Goal: Task Accomplishment & Management: Use online tool/utility

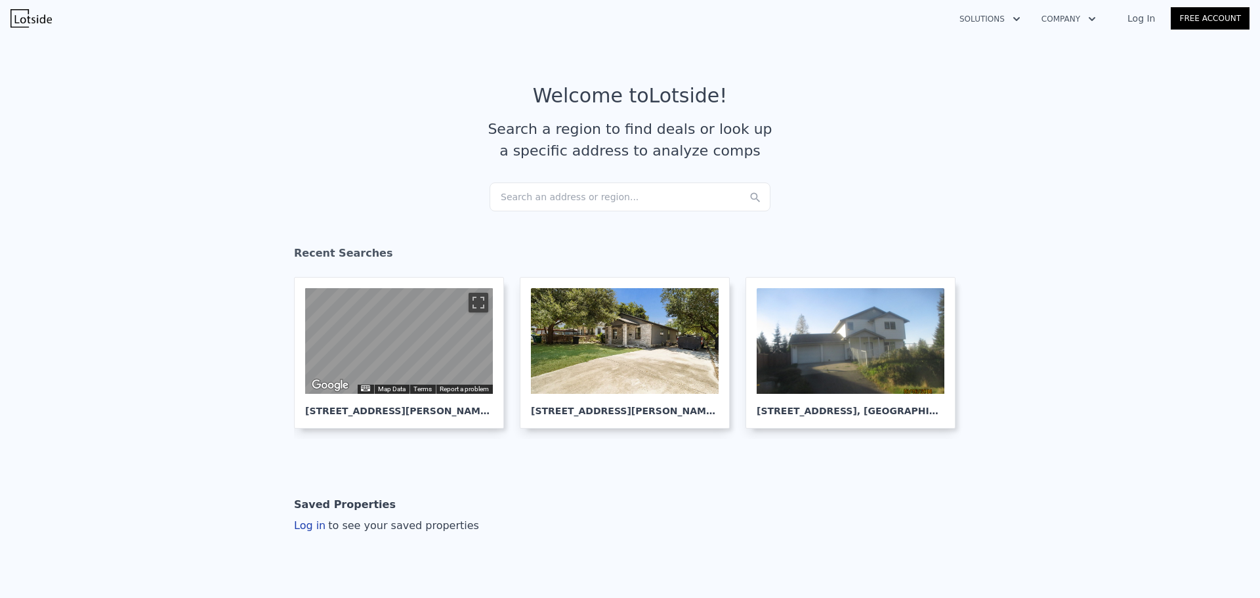
click at [604, 198] on div "Search an address or region..." at bounding box center [630, 196] width 281 height 29
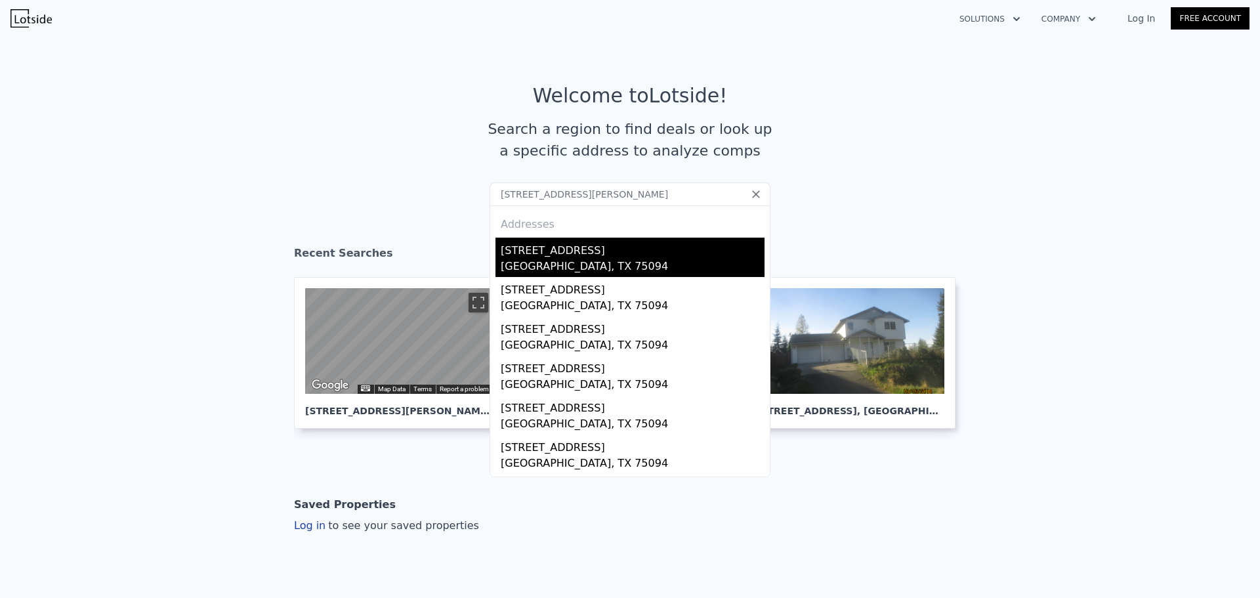
type input "[STREET_ADDRESS][PERSON_NAME]"
click at [547, 261] on div "[GEOGRAPHIC_DATA], TX 75094" at bounding box center [633, 268] width 264 height 18
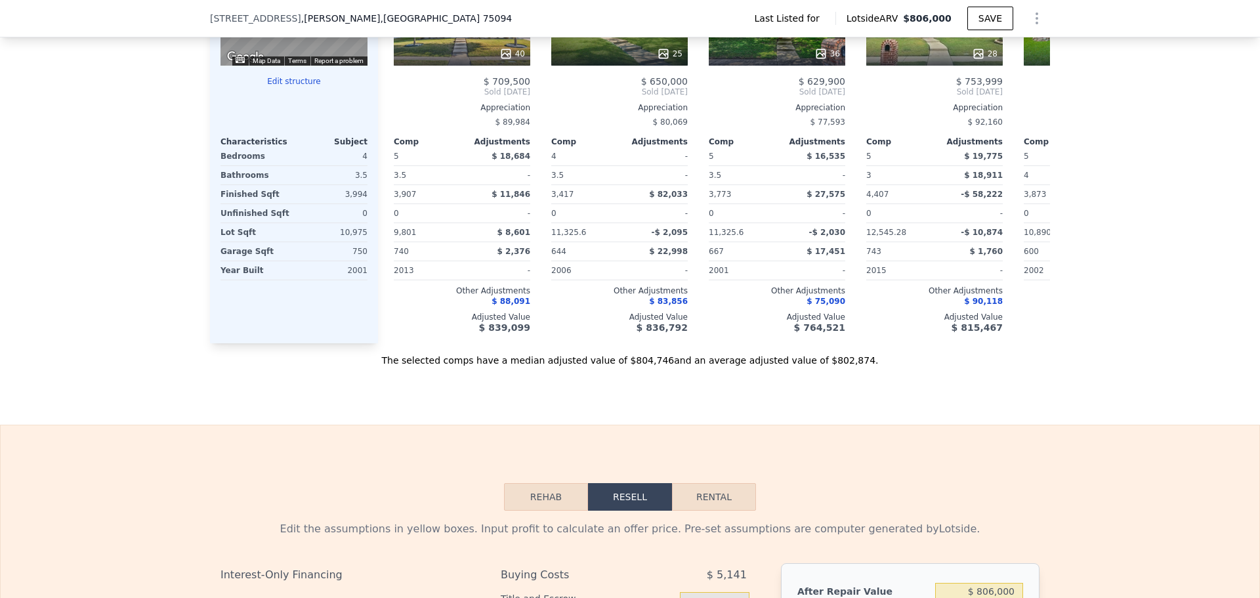
scroll to position [1045, 0]
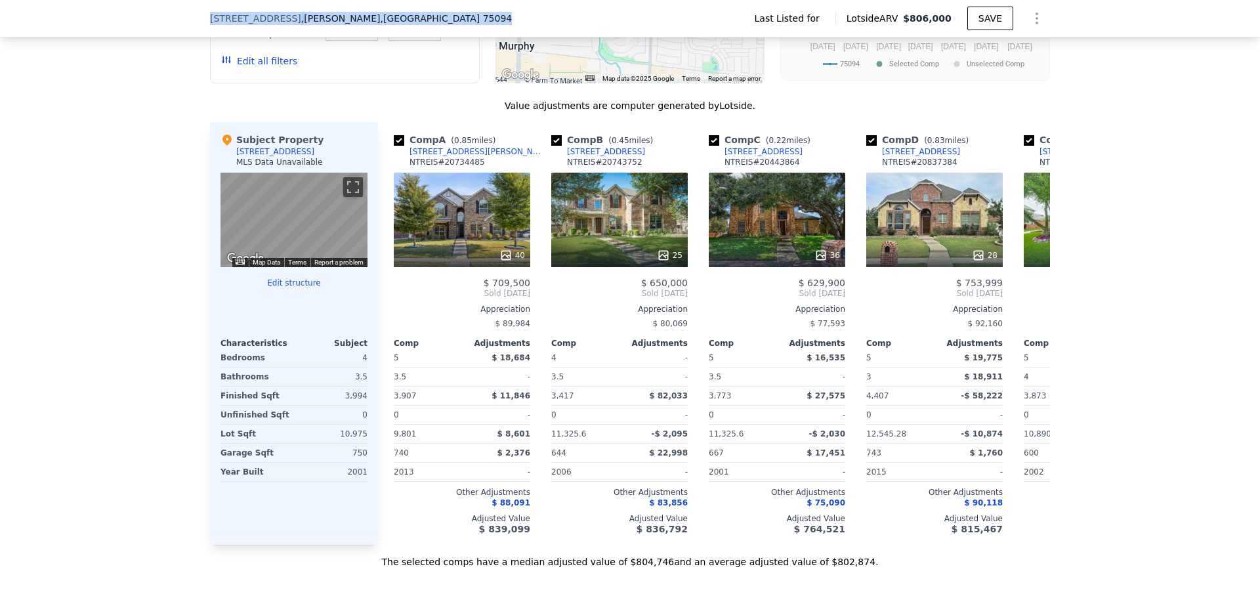
drag, startPoint x: 350, startPoint y: 16, endPoint x: 205, endPoint y: 12, distance: 145.1
click at [210, 12] on div "[STREET_ADDRESS][PERSON_NAME]" at bounding box center [366, 18] width 312 height 13
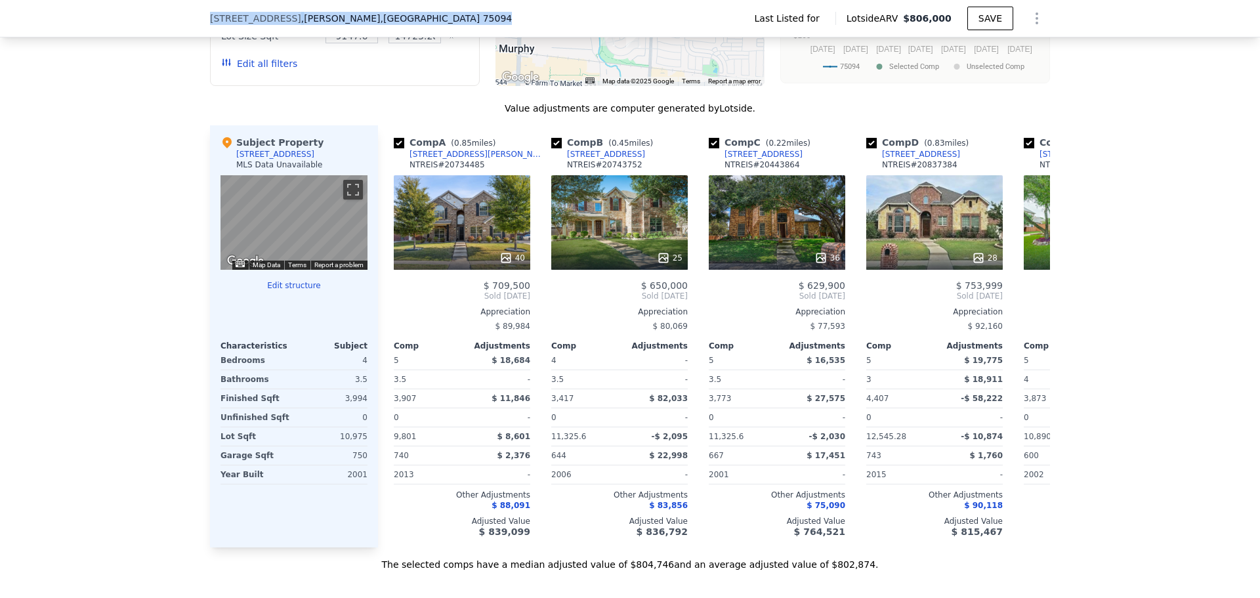
copy div "[STREET_ADDRESS][PERSON_NAME]"
click at [1031, 295] on icon at bounding box center [1034, 295] width 8 height 13
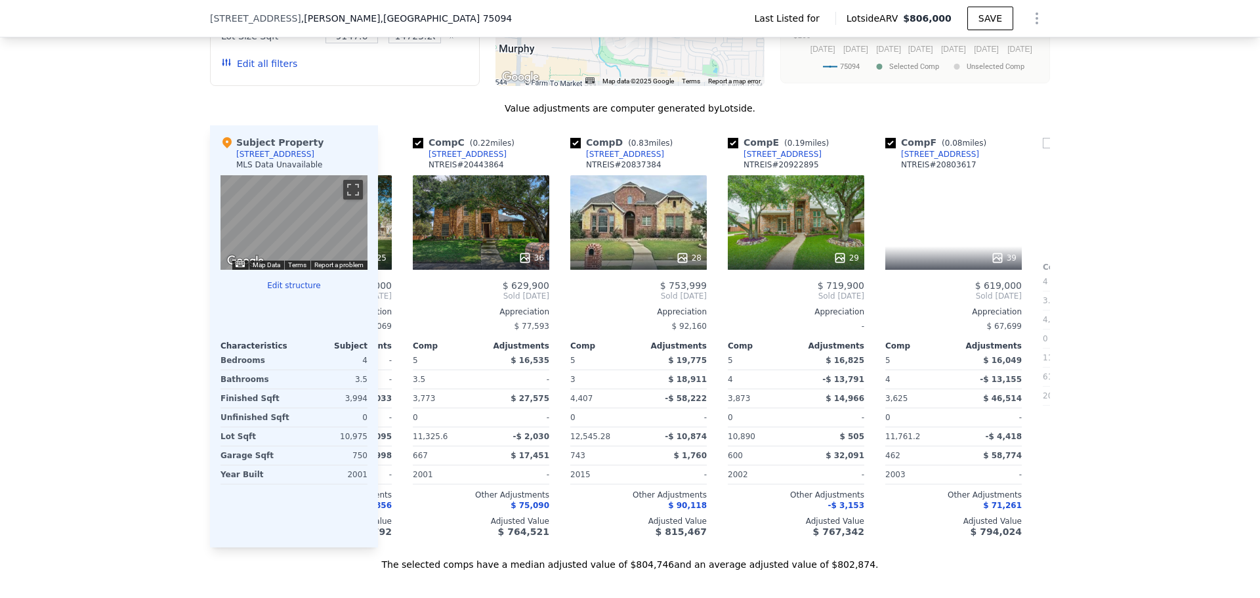
scroll to position [0, 315]
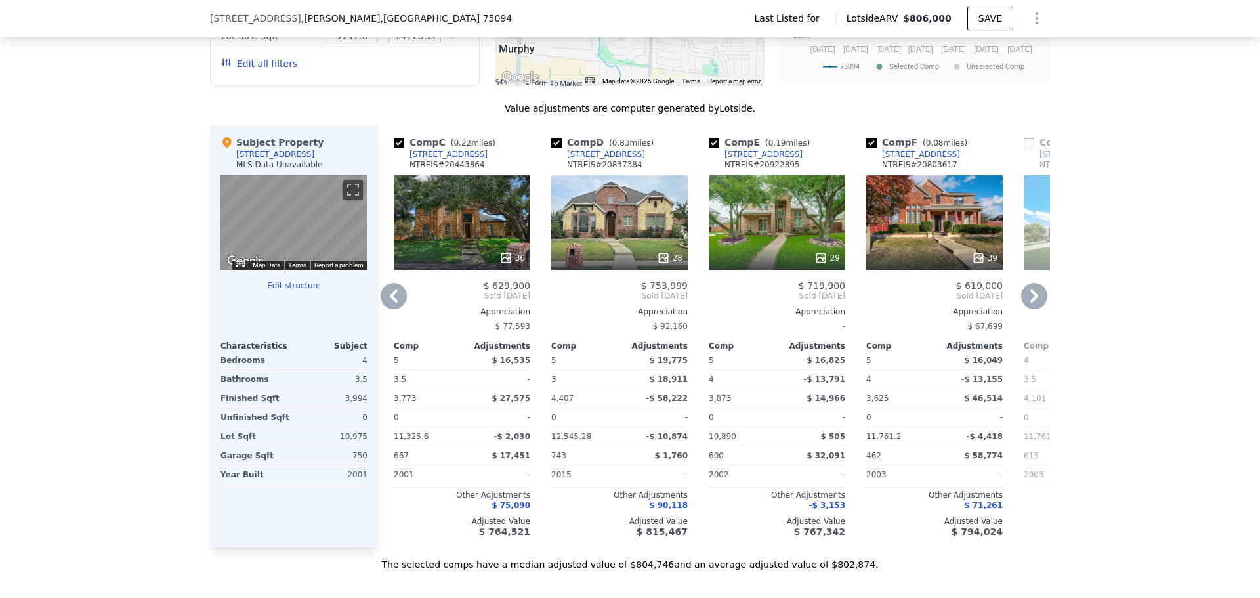
click at [1031, 295] on icon at bounding box center [1034, 295] width 8 height 13
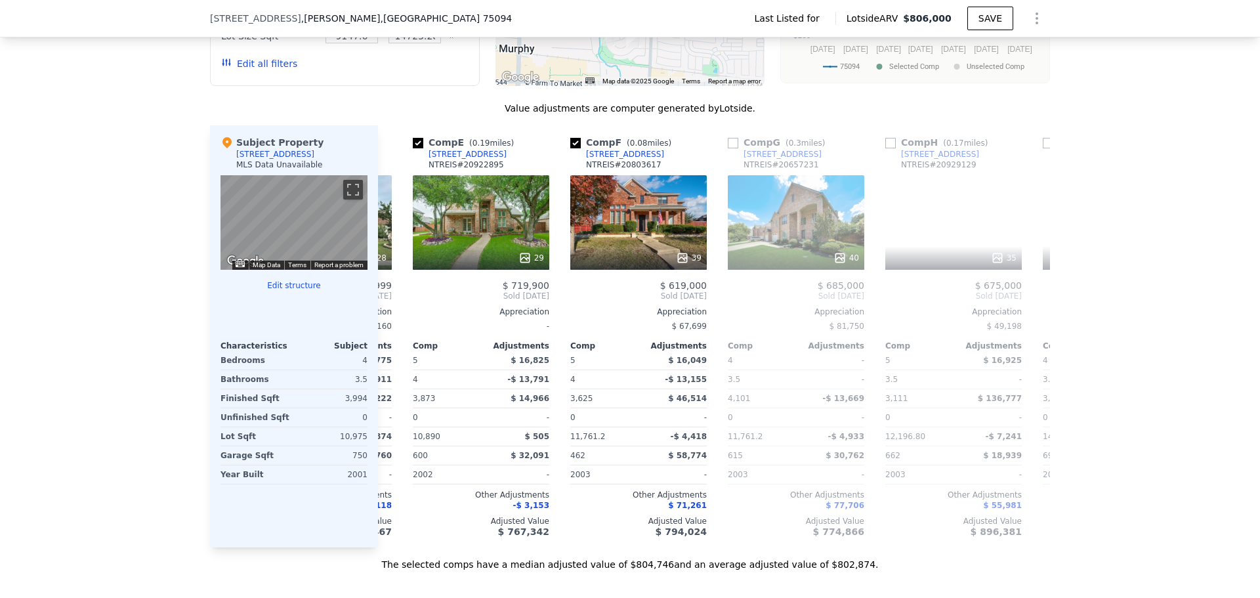
scroll to position [0, 630]
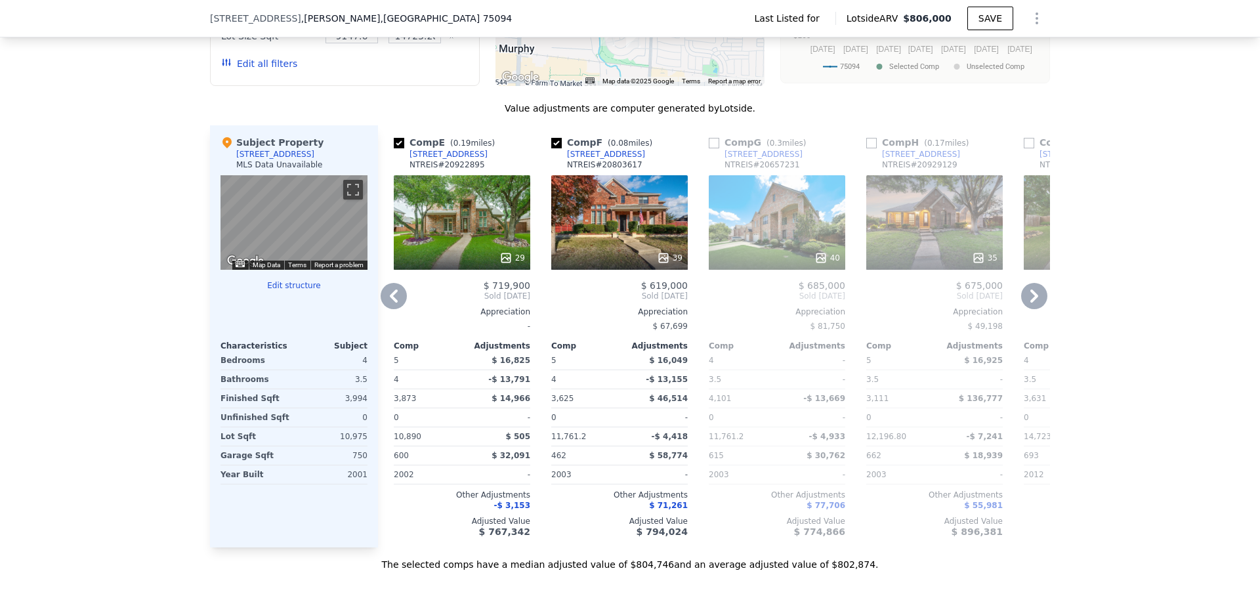
click at [1031, 295] on icon at bounding box center [1034, 295] width 8 height 13
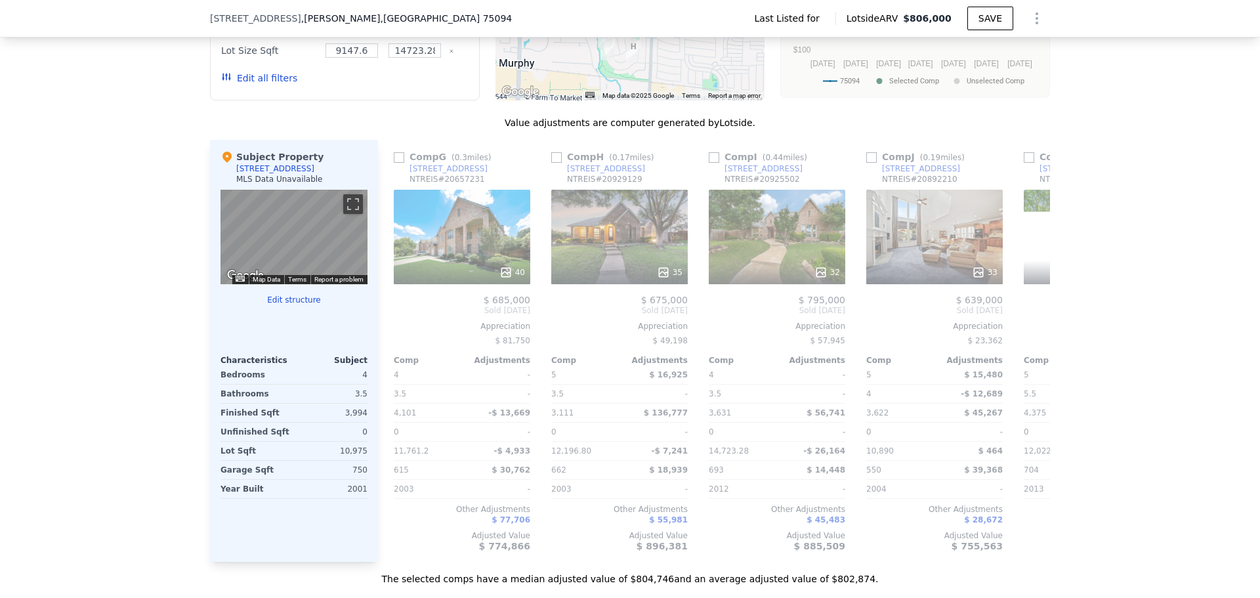
scroll to position [1038, 0]
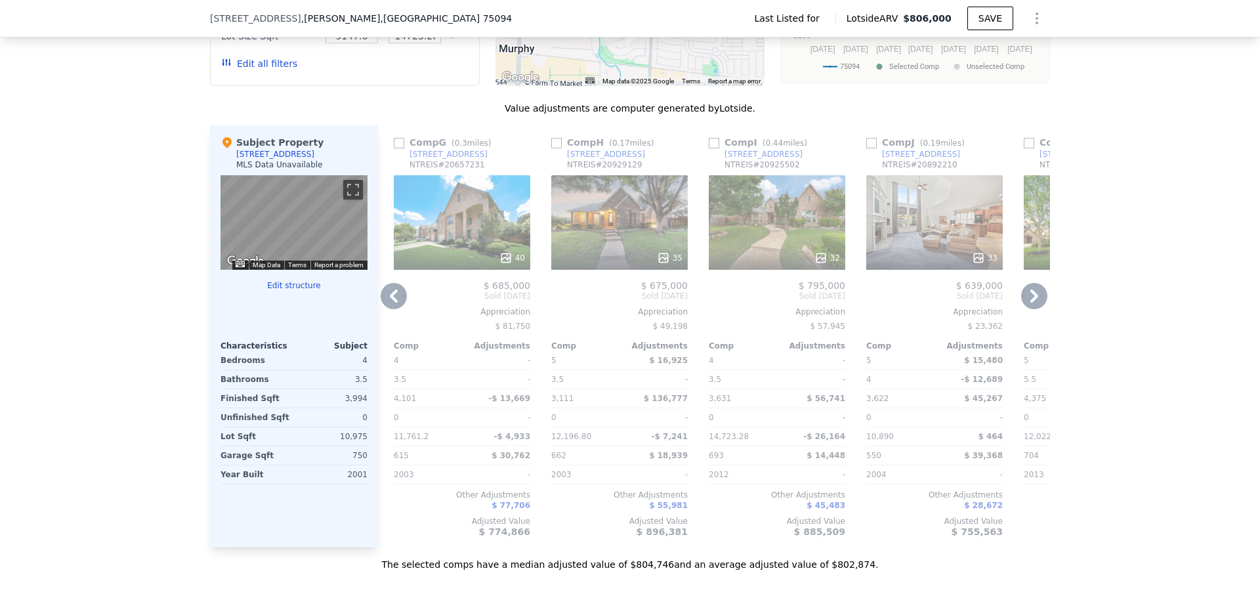
click at [977, 253] on icon at bounding box center [978, 257] width 13 height 13
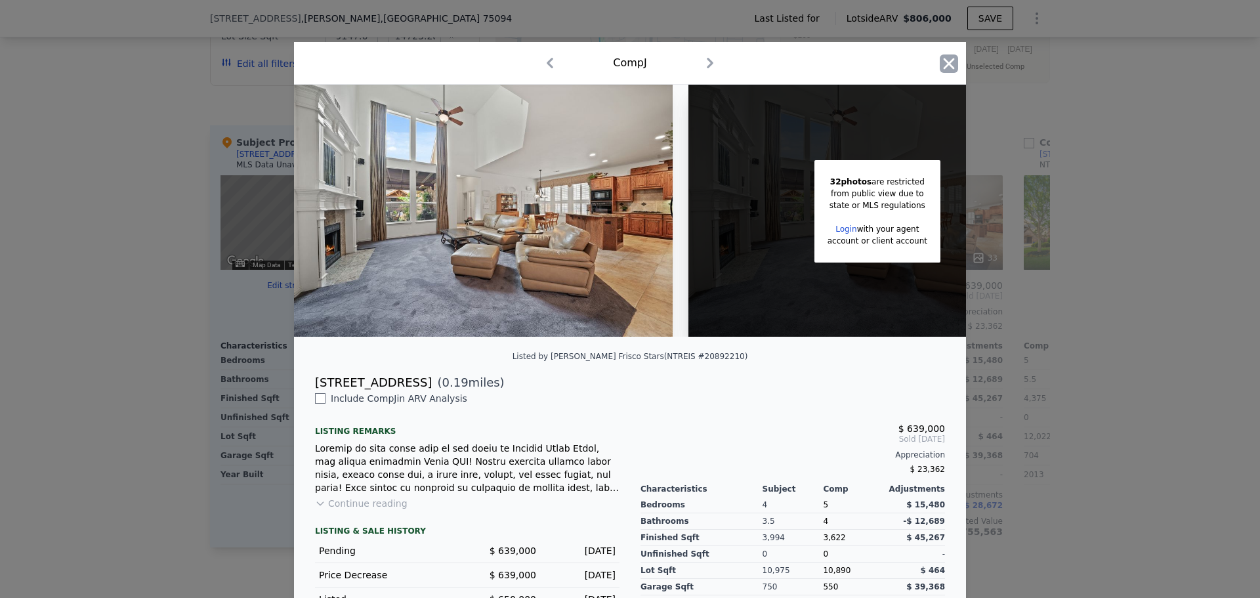
click at [944, 66] on icon "button" at bounding box center [949, 63] width 18 height 18
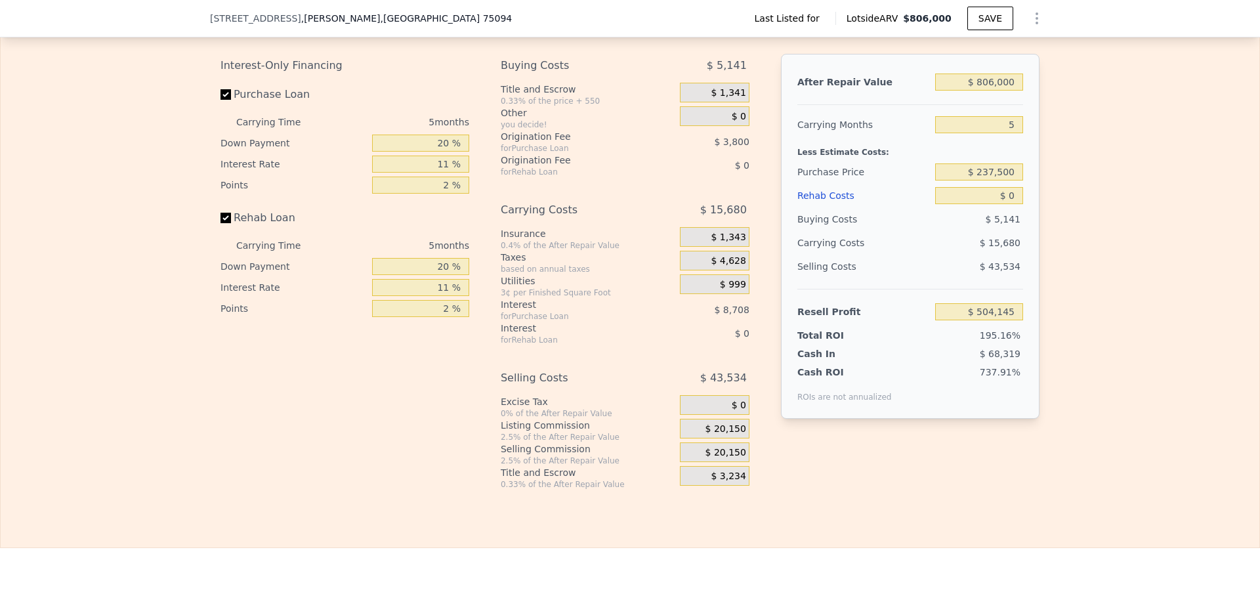
scroll to position [1760, 0]
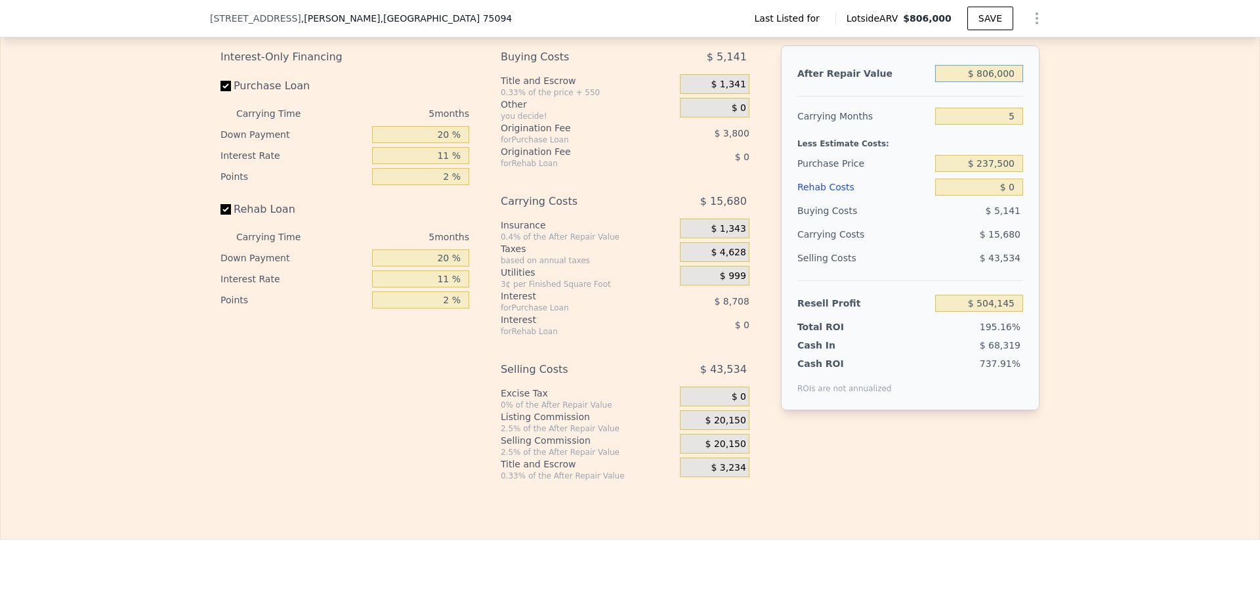
click at [988, 82] on input "$ 806,000" at bounding box center [979, 73] width 88 height 17
click at [990, 82] on input "$ 806,000" at bounding box center [979, 73] width 88 height 17
type input "$ 650,000"
type input "$ 356,724"
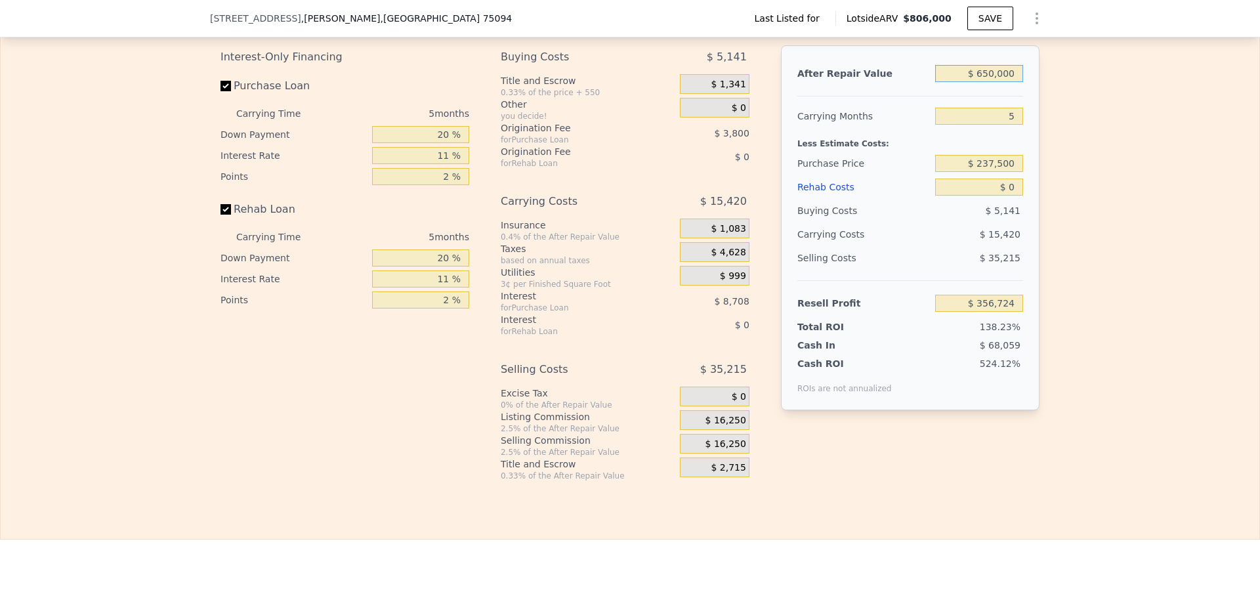
type input "$ 6,500,000"
type input "$ 5,884,994"
type input "$ 650,000"
type input "$ 356,724"
type input "$ 650,000"
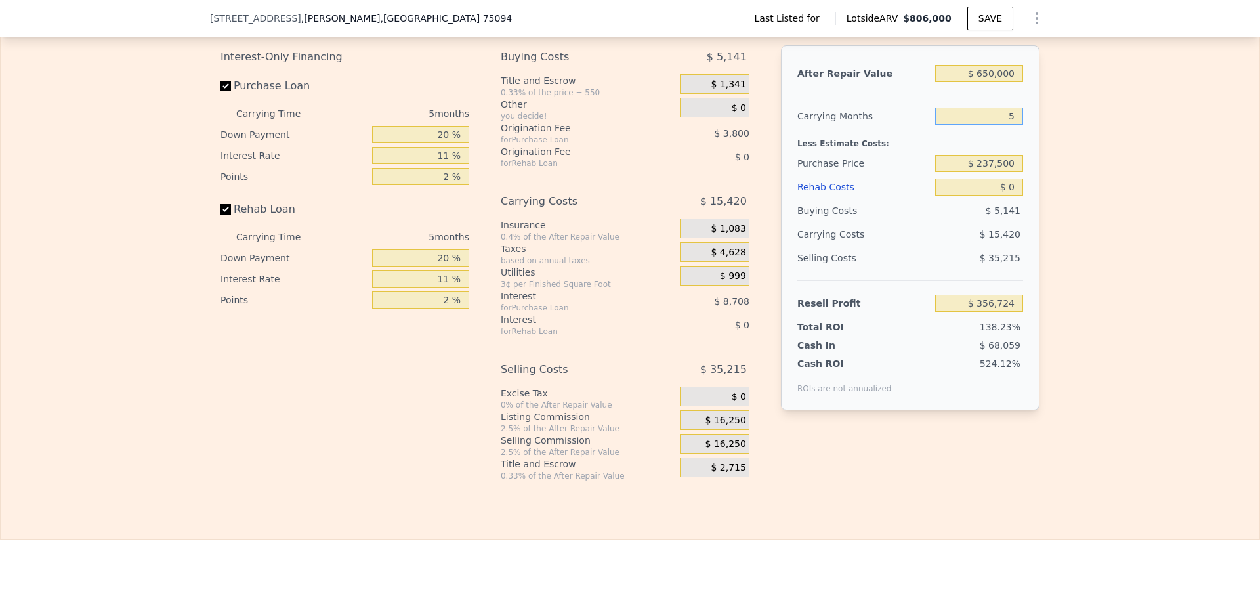
drag, startPoint x: 1012, startPoint y: 122, endPoint x: 1001, endPoint y: 121, distance: 11.2
click at [1001, 121] on input "5" at bounding box center [979, 116] width 88 height 17
type input "3"
type input "$ 362,892"
type input "3"
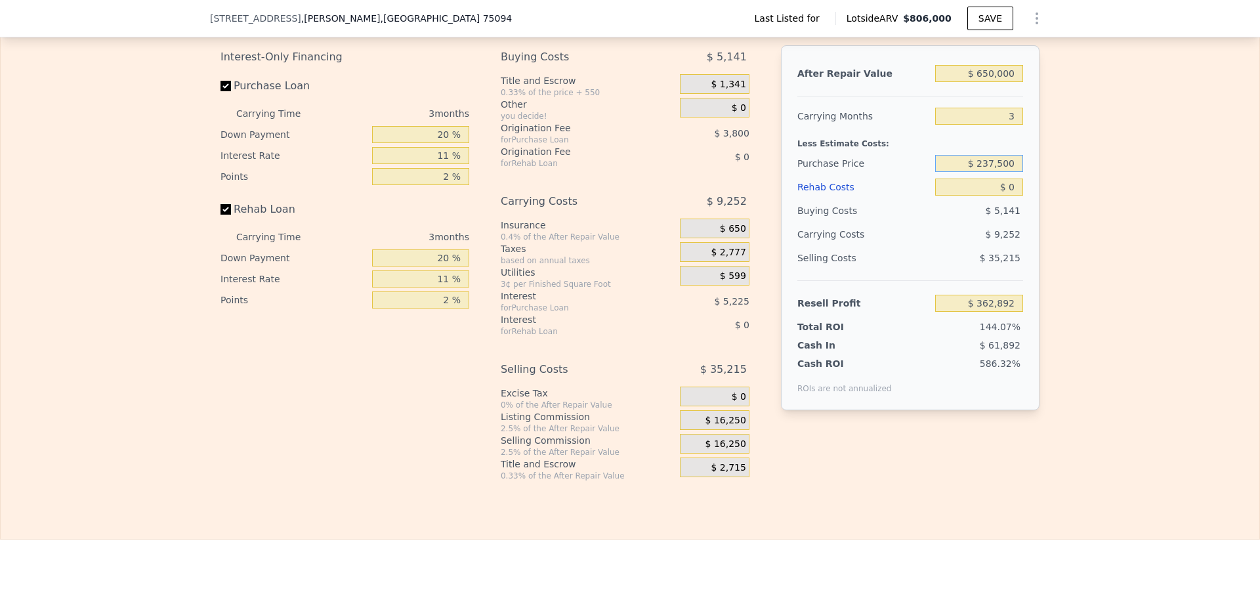
click at [1000, 171] on input "$ 237,500" at bounding box center [979, 163] width 88 height 17
click at [999, 171] on input "$ 237,500" at bounding box center [979, 163] width 88 height 17
type input "$ 420,000"
click at [1012, 196] on input "$ 0" at bounding box center [979, 187] width 88 height 17
type input "$ 172,850"
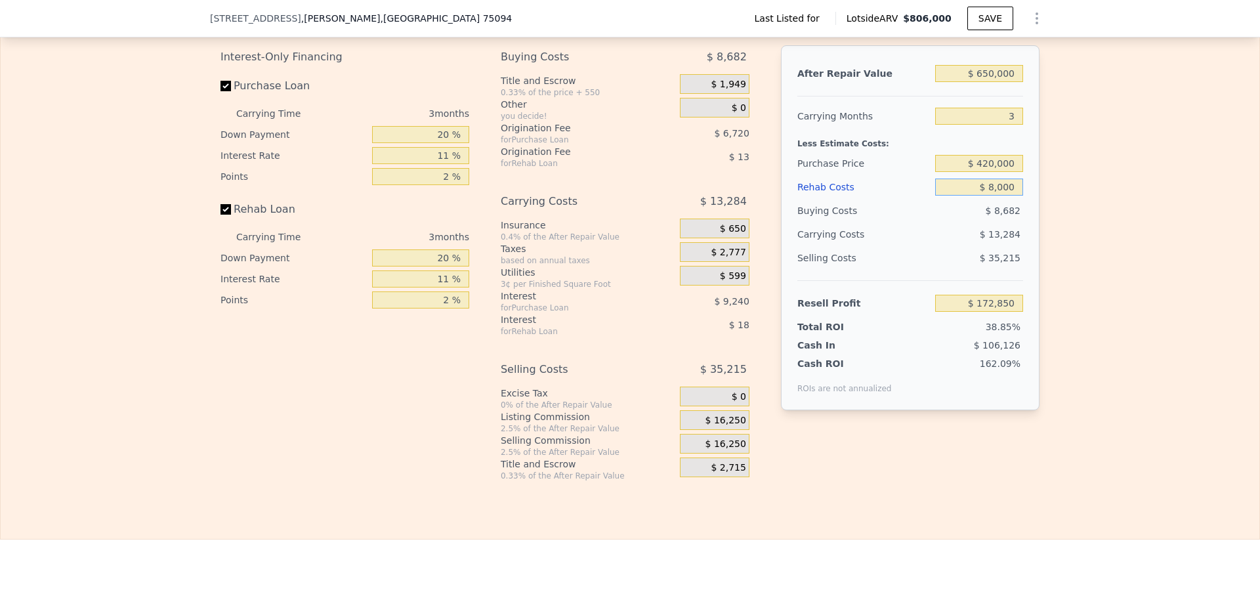
type input "$ 80,000"
type input "$ 89,809"
type input "$ 80,000"
click at [437, 142] on input "20 %" at bounding box center [420, 134] width 97 height 17
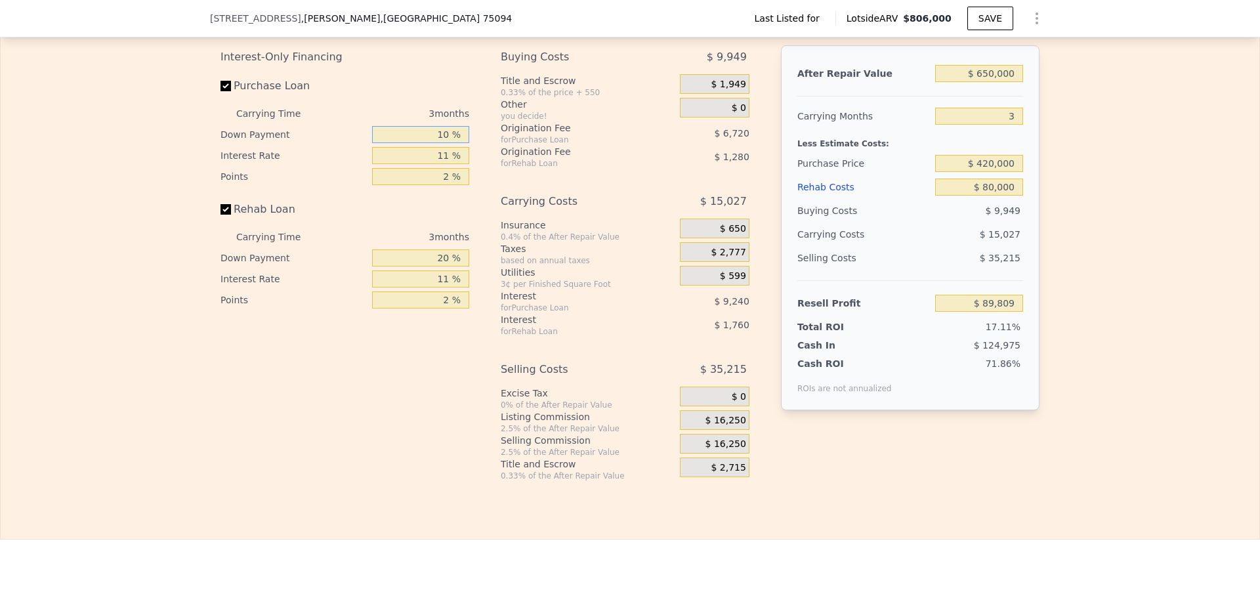
type input "10 %"
type input "1 %"
type input "10 %"
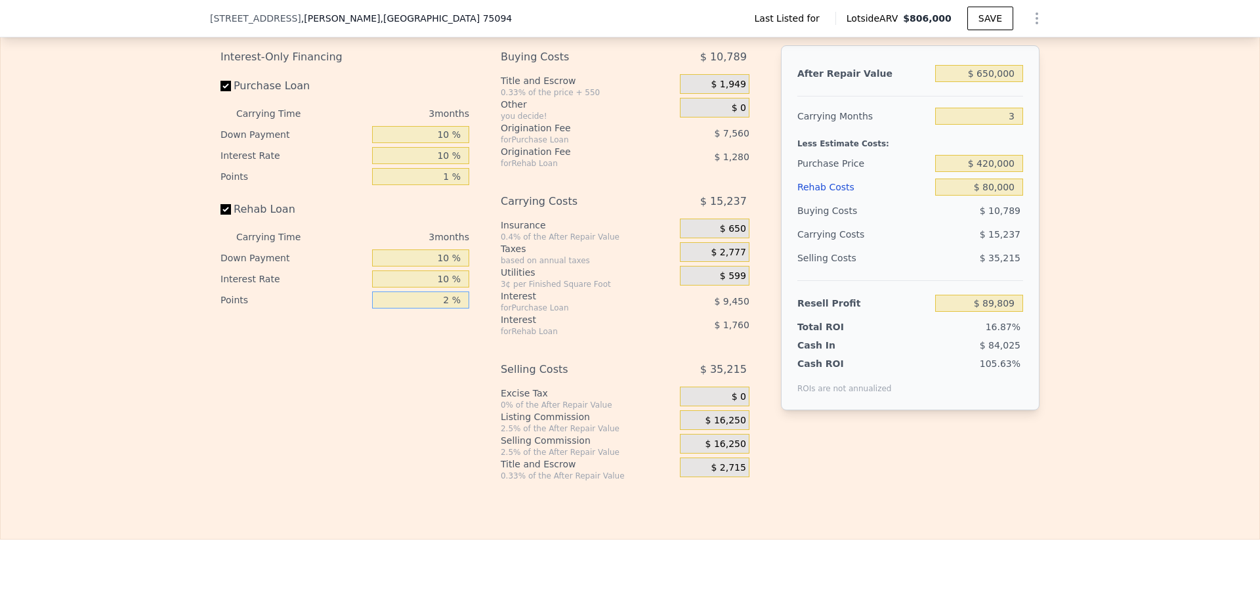
type input "1 %"
type input "$ 93,060"
type input "1 %"
click at [736, 426] on span "$ 16,250" at bounding box center [726, 421] width 41 height 12
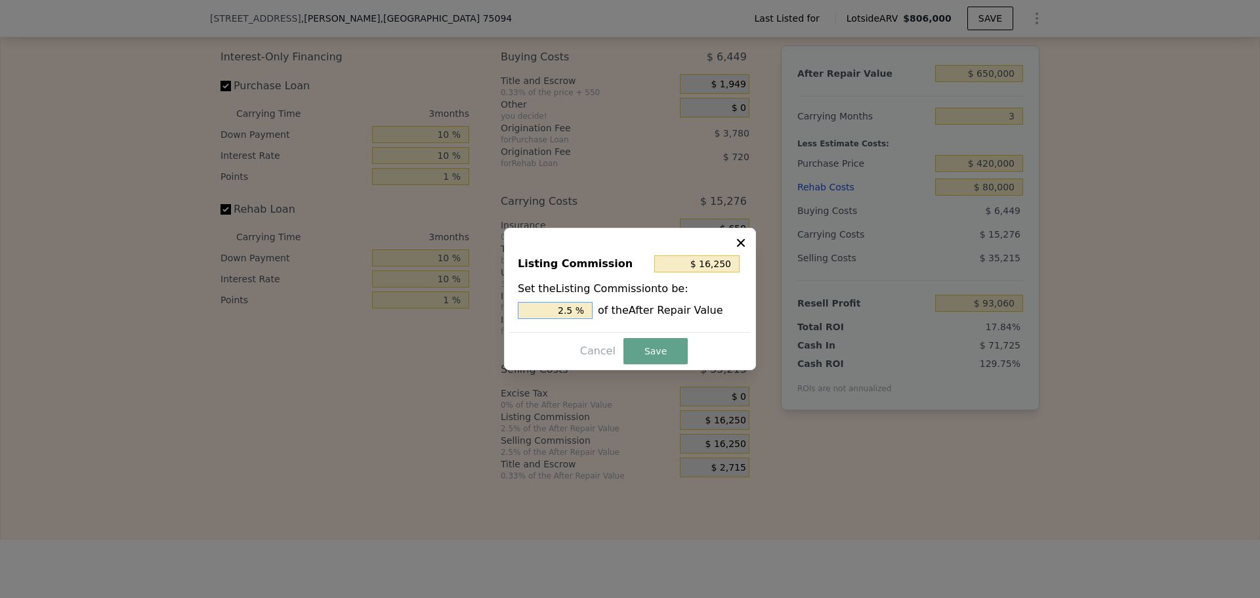
drag, startPoint x: 565, startPoint y: 310, endPoint x: 576, endPoint y: 306, distance: 11.0
click at [576, 306] on input "2.5 %" at bounding box center [555, 310] width 75 height 17
type input "$ 13,000"
type input "2 %"
click at [658, 352] on button "Save" at bounding box center [655, 351] width 64 height 26
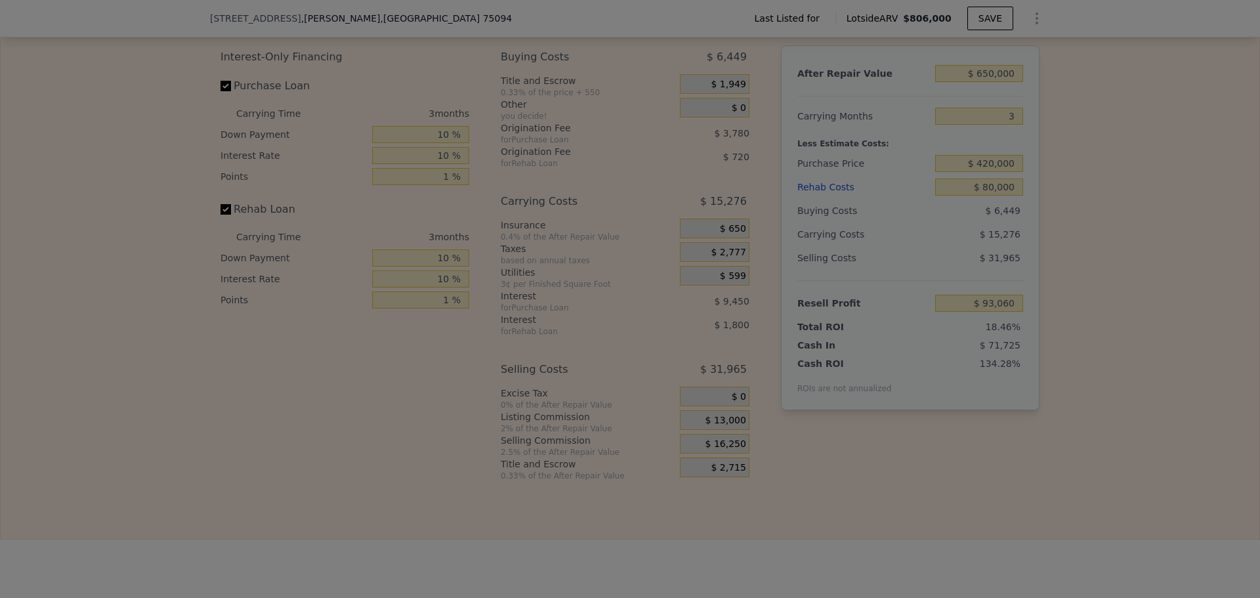
type input "$ 96,310"
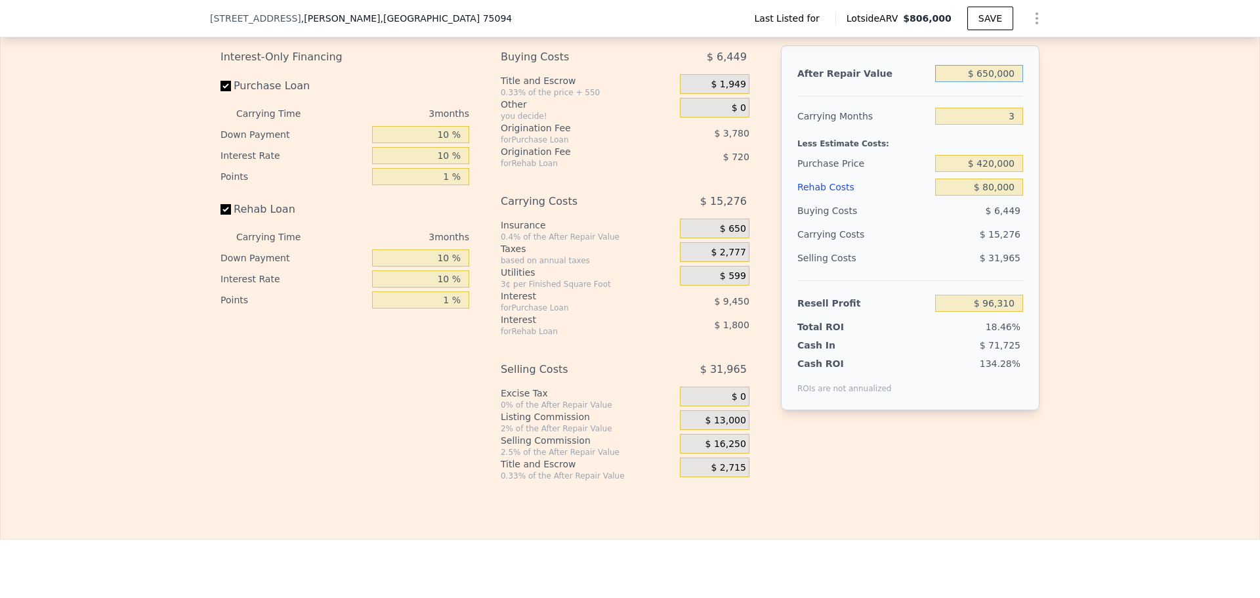
click at [986, 78] on input "$ 650,000" at bounding box center [979, 73] width 88 height 17
type input "$ 600,000"
type input "$ 48,777"
type input "$ 600,000"
click at [1064, 140] on div "Edit the assumptions in yellow boxes. Input profit to calculate an offer price.…" at bounding box center [630, 237] width 1259 height 488
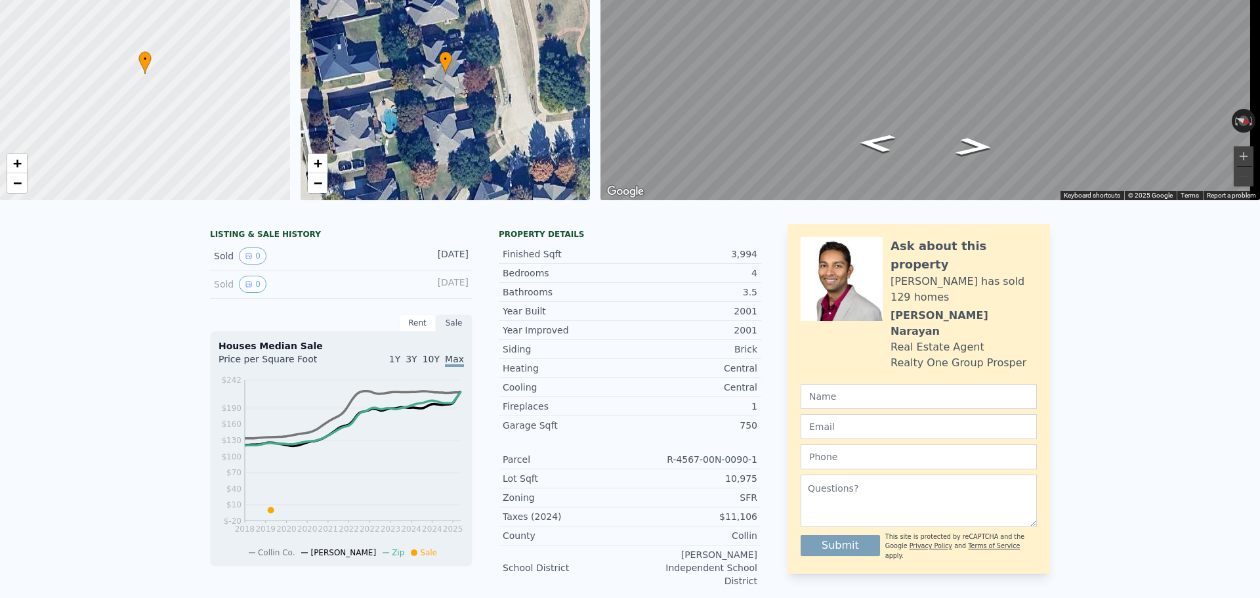
scroll to position [5, 0]
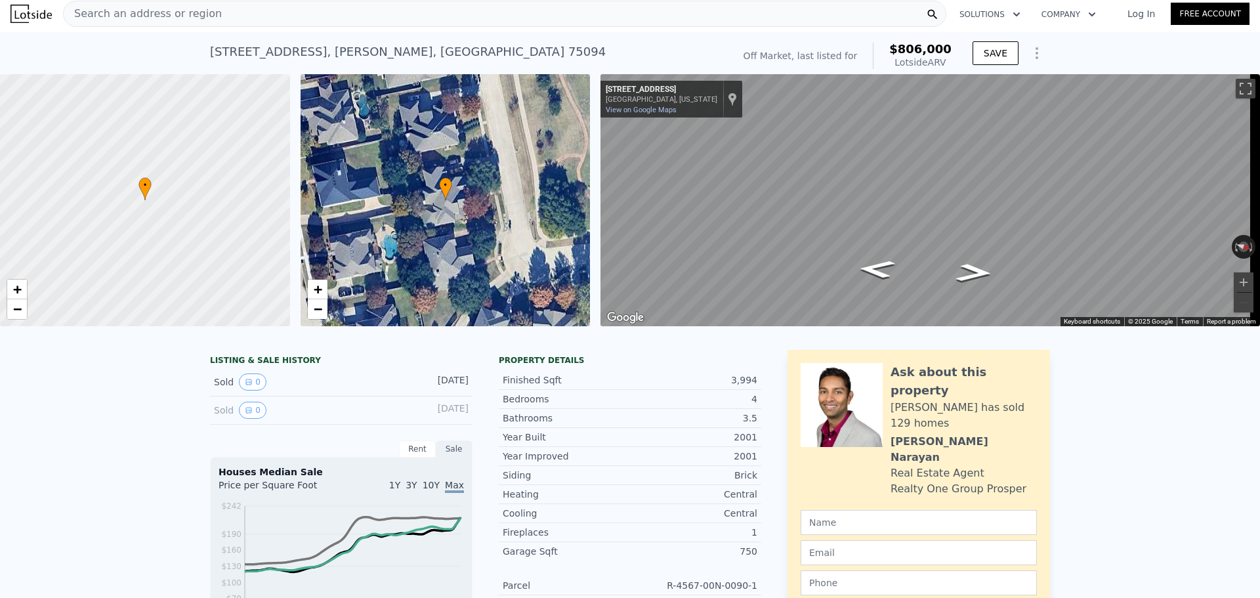
click at [182, 5] on div "Search an address or region" at bounding box center [143, 13] width 158 height 25
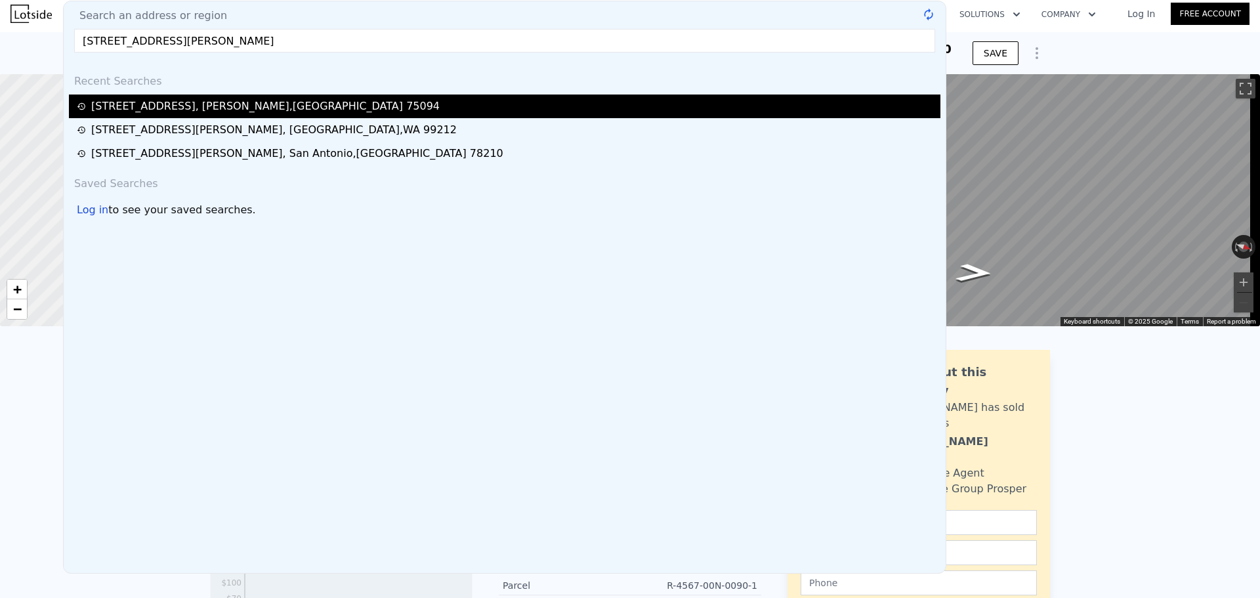
type input "[STREET_ADDRESS][PERSON_NAME]"
click at [211, 106] on div "[STREET_ADDRESS][PERSON_NAME]" at bounding box center [265, 106] width 348 height 16
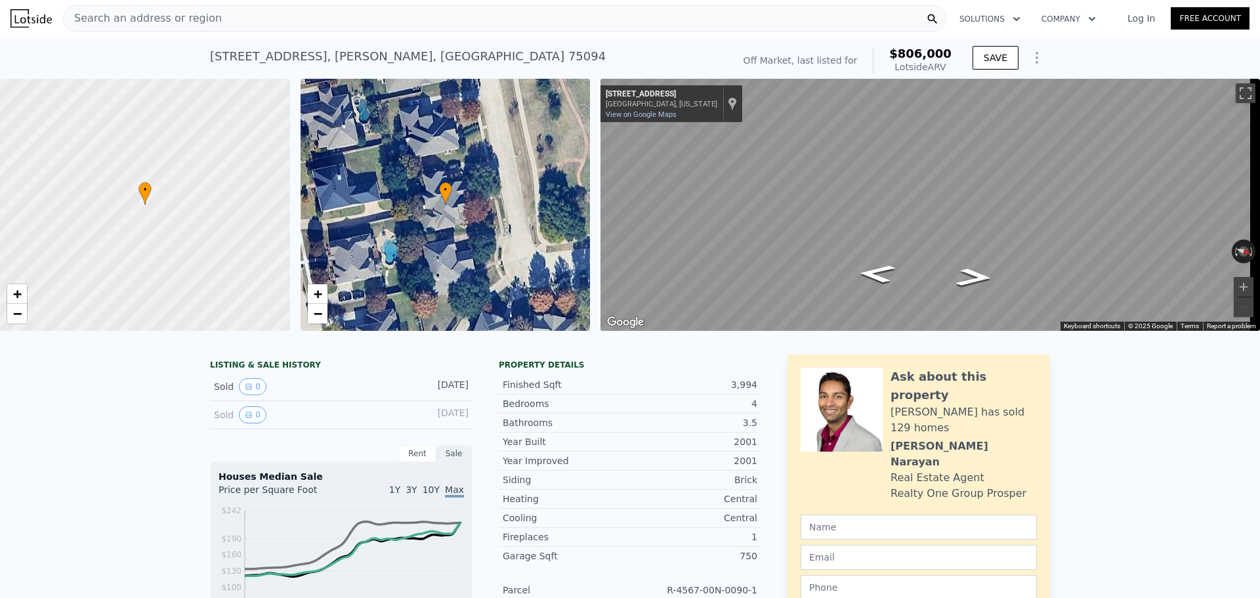
click at [183, 14] on span "Search an address or region" at bounding box center [143, 19] width 158 height 16
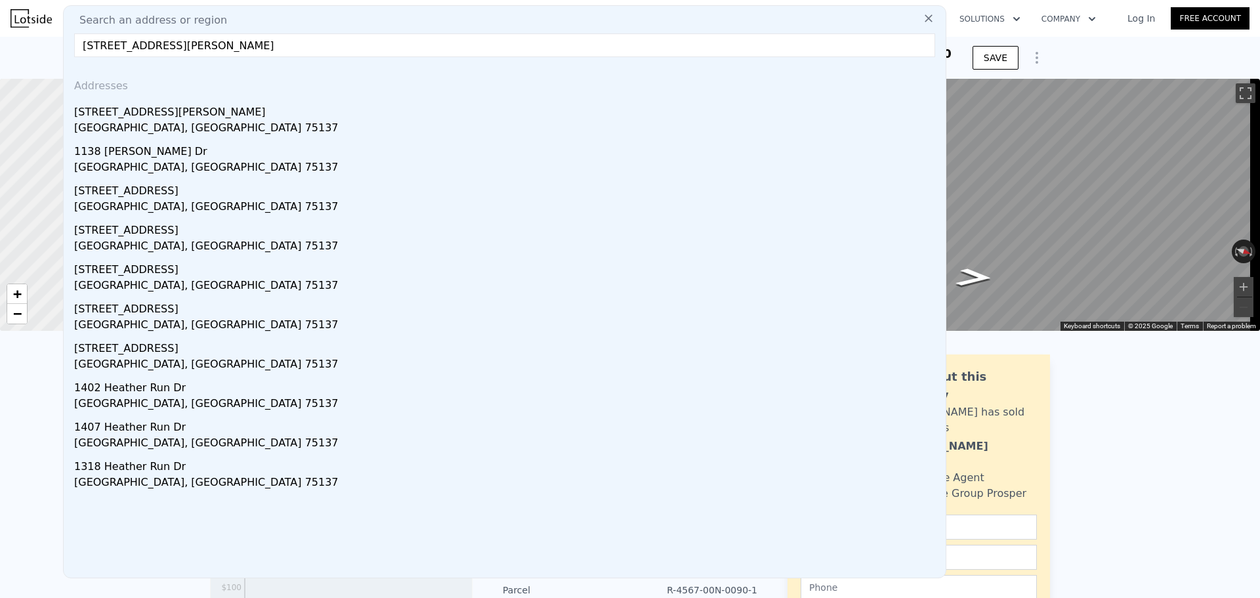
click at [297, 40] on input "[STREET_ADDRESS][PERSON_NAME]" at bounding box center [504, 45] width 861 height 24
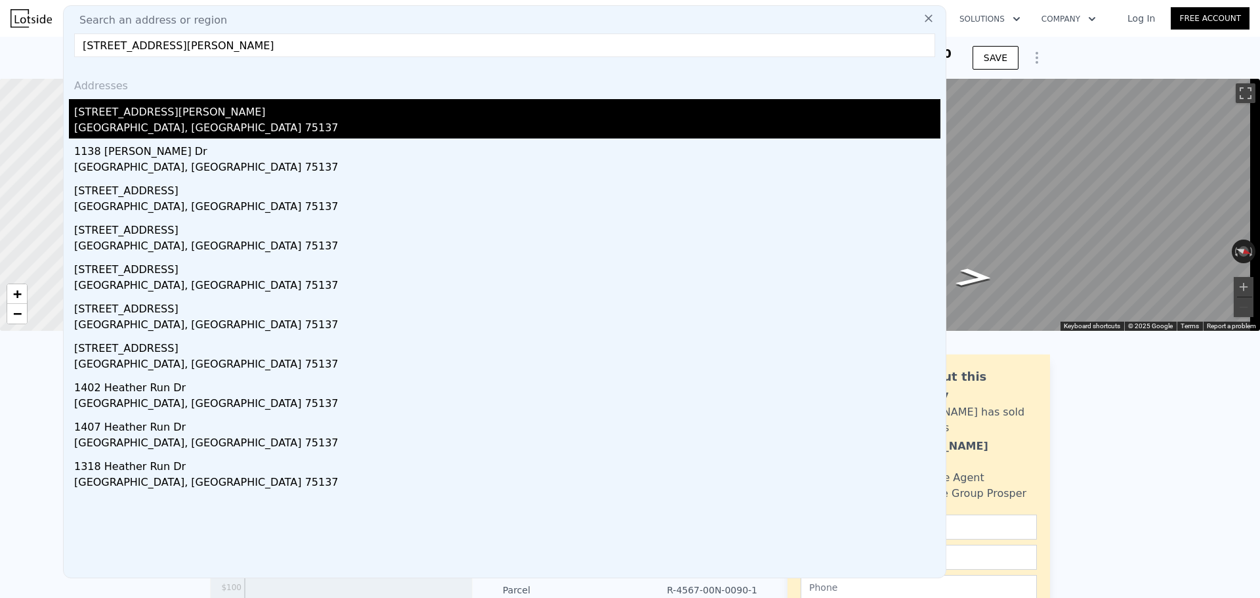
type input "[STREET_ADDRESS][PERSON_NAME]"
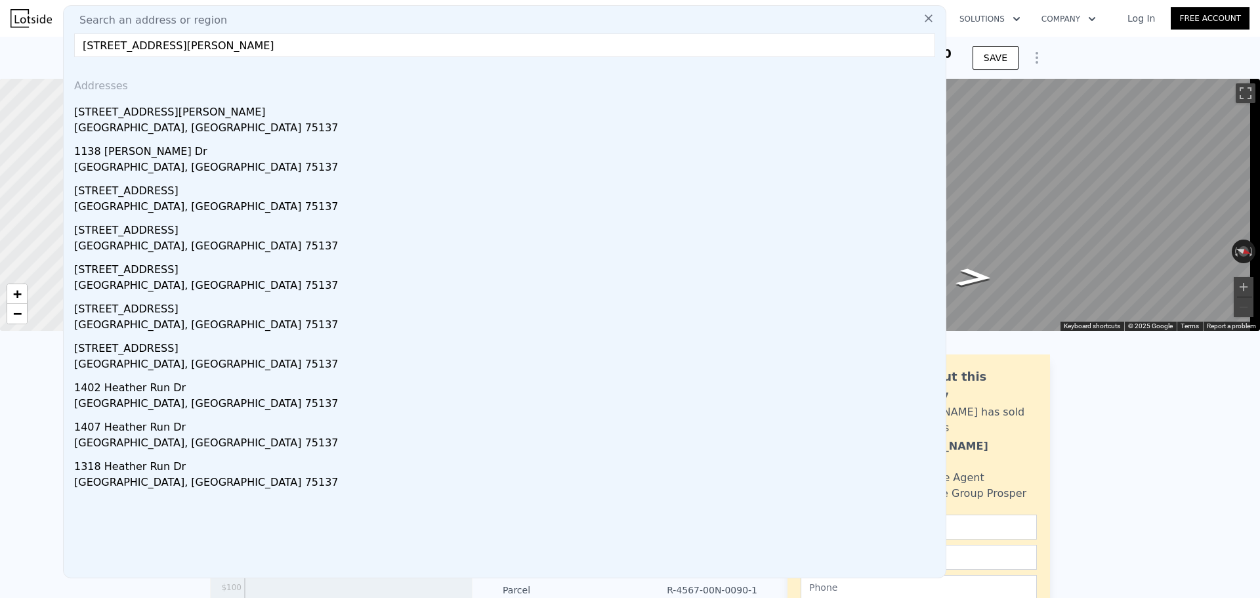
drag, startPoint x: 180, startPoint y: 123, endPoint x: 436, endPoint y: 54, distance: 265.1
click at [181, 123] on div "[GEOGRAPHIC_DATA], [GEOGRAPHIC_DATA] 75137" at bounding box center [507, 129] width 866 height 18
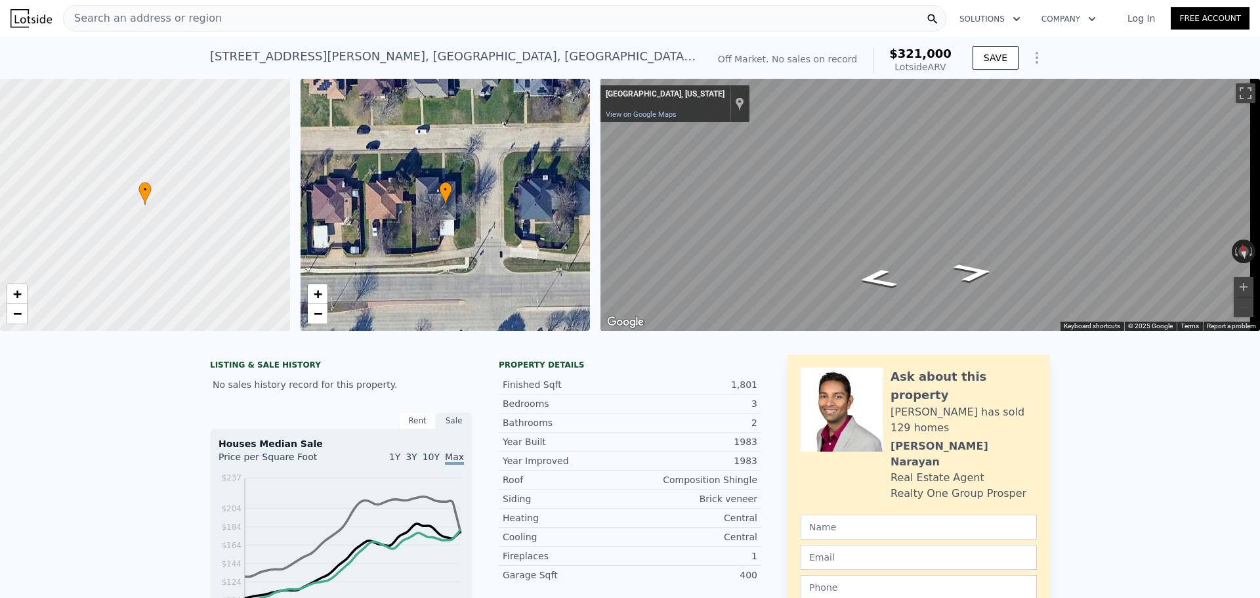
click at [210, 11] on div "Search an address or region" at bounding box center [504, 18] width 883 height 26
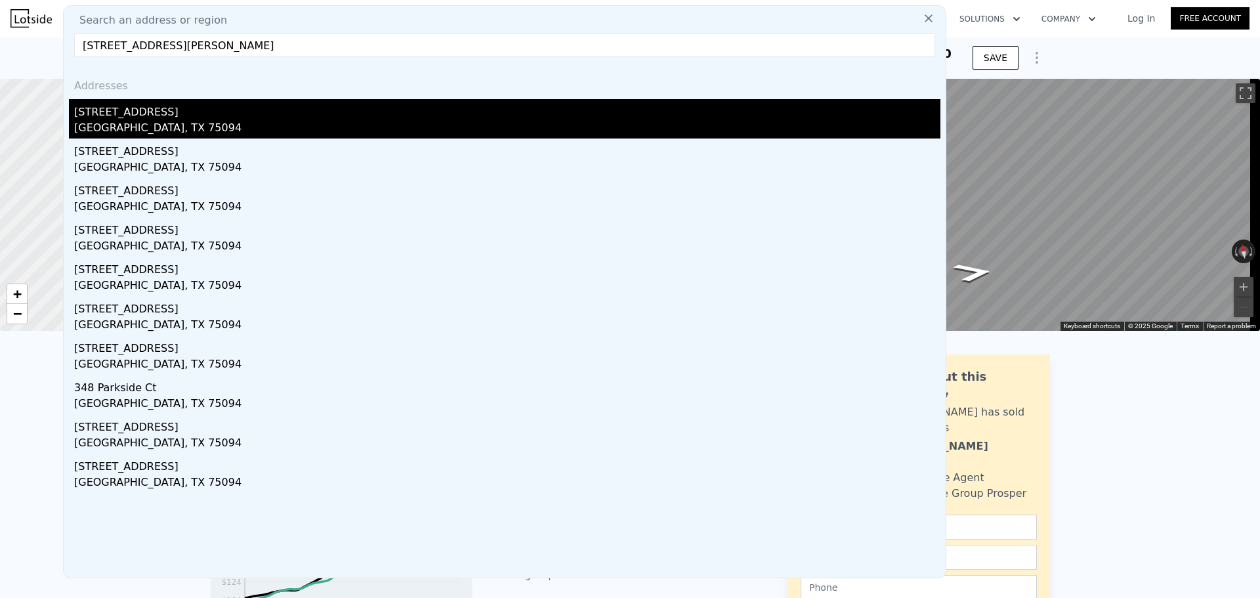
type input "[STREET_ADDRESS][PERSON_NAME]"
click at [239, 120] on div "[GEOGRAPHIC_DATA], TX 75094" at bounding box center [507, 129] width 866 height 18
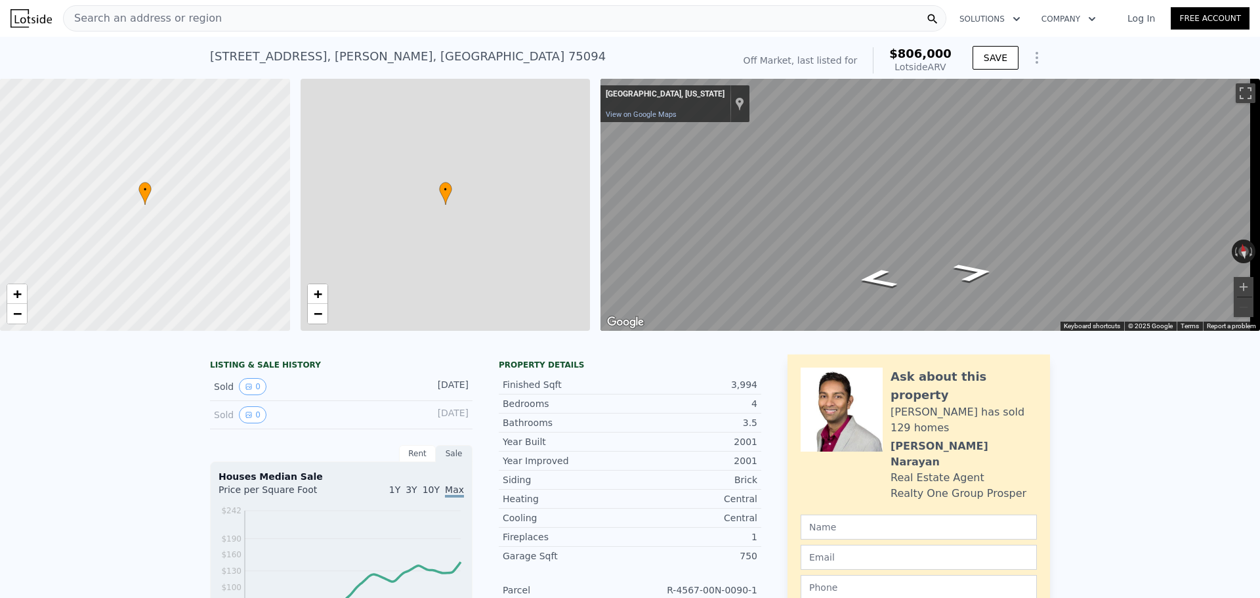
type input "4"
type input "5"
type input "3"
type input "5.5"
type input "3111"
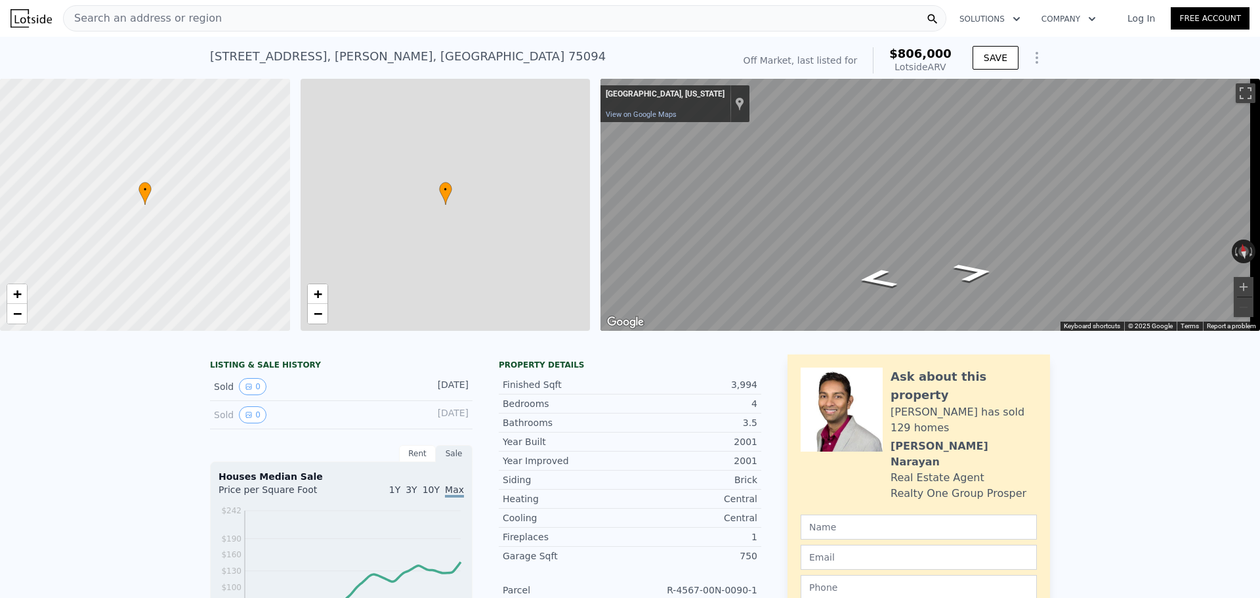
type input "4407"
type input "9147.6"
type input "14723.28"
type input "$ 806,000"
type input "5"
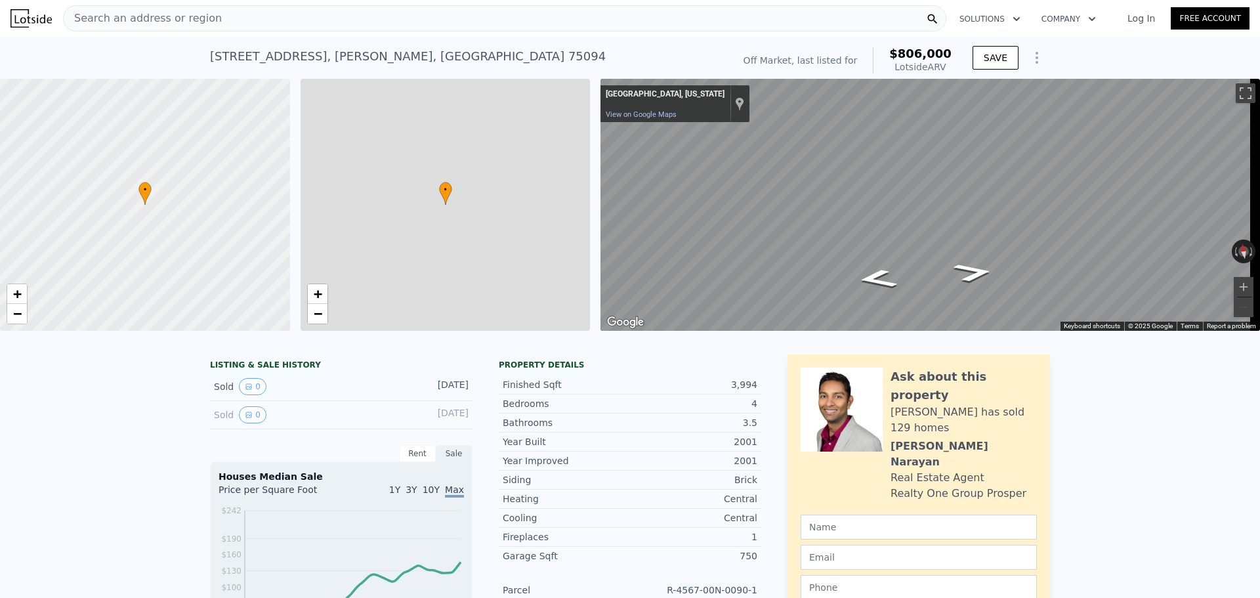
type input "$ 504,145"
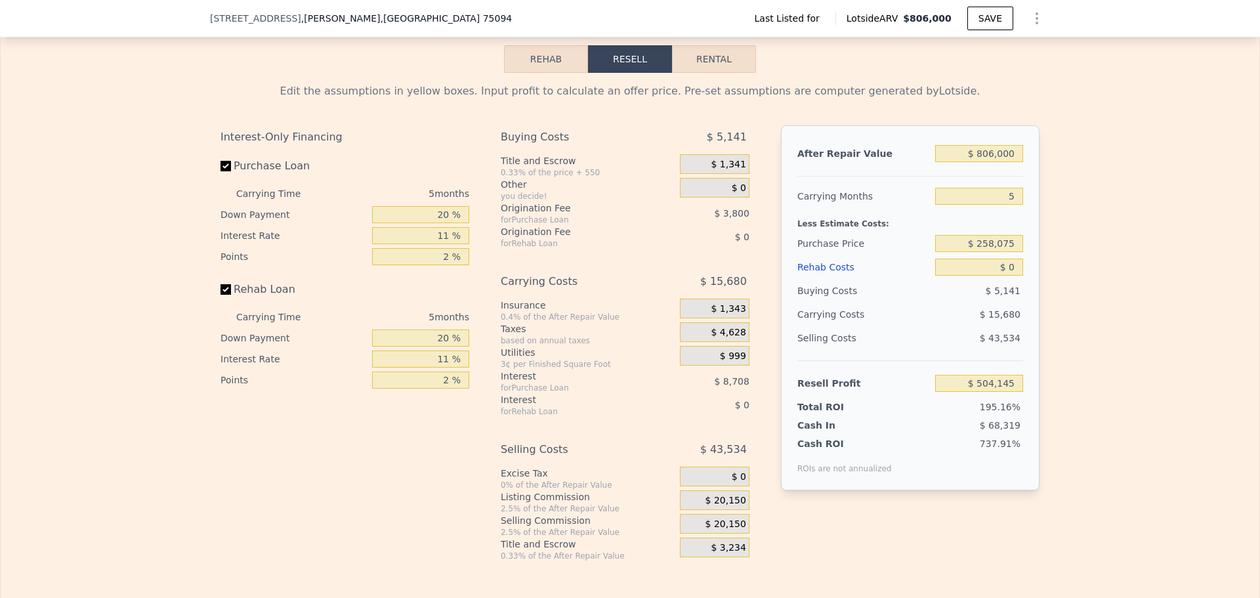
scroll to position [1702, 0]
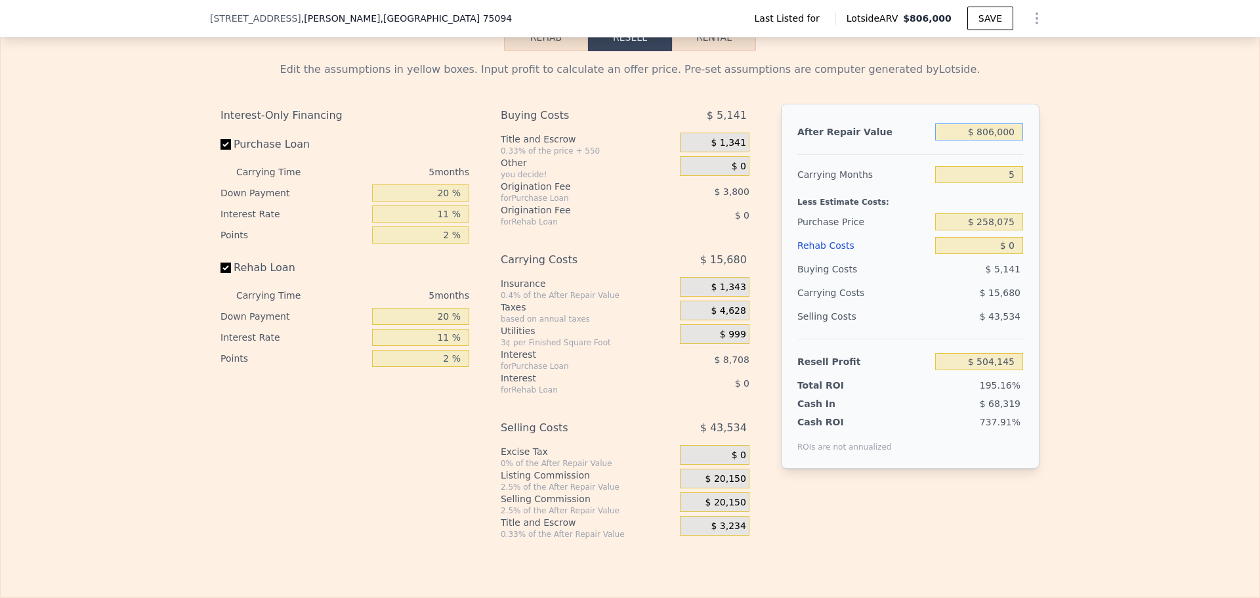
click at [996, 138] on input "$ 806,000" at bounding box center [979, 131] width 88 height 17
type input "$ 650,000"
type input "$ 356,724"
type input "$ 650,000"
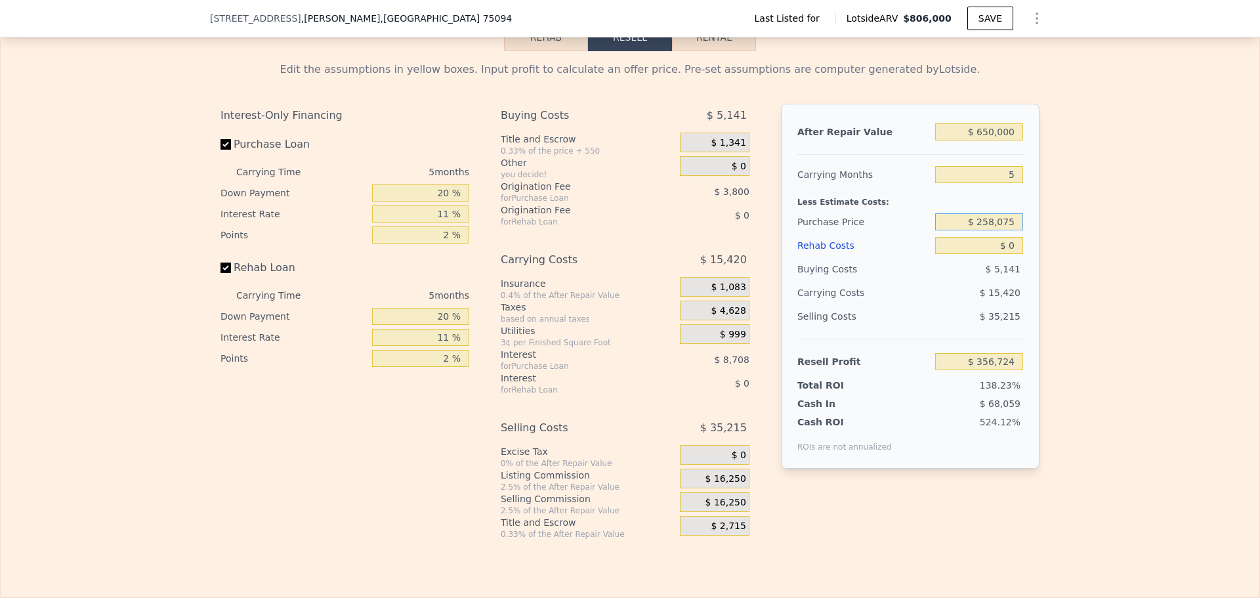
click at [1002, 228] on input "$ 258,075" at bounding box center [979, 221] width 88 height 17
click at [1002, 227] on input "$ 258,075" at bounding box center [979, 221] width 88 height 17
type input "$ 420,000"
click at [1014, 251] on input "$ 0" at bounding box center [979, 245] width 88 height 17
type input "$ 164,006"
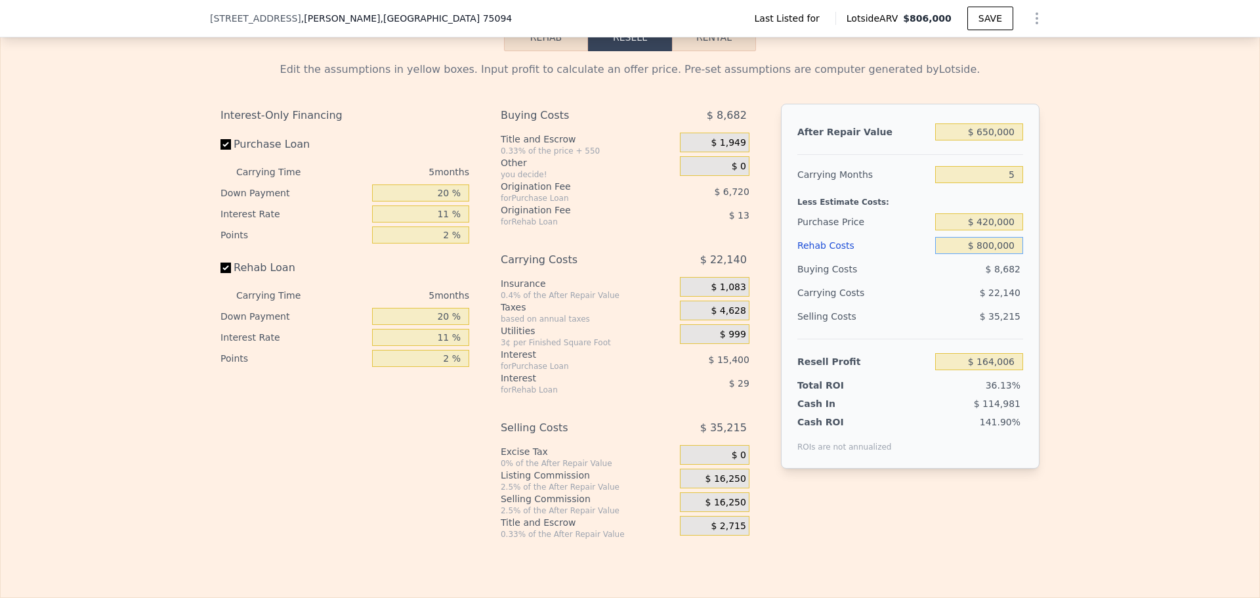
type input "$ 800,000"
type input "-$ 678,129"
click at [440, 198] on input "20 %" at bounding box center [420, 192] width 97 height 17
type input "10 %"
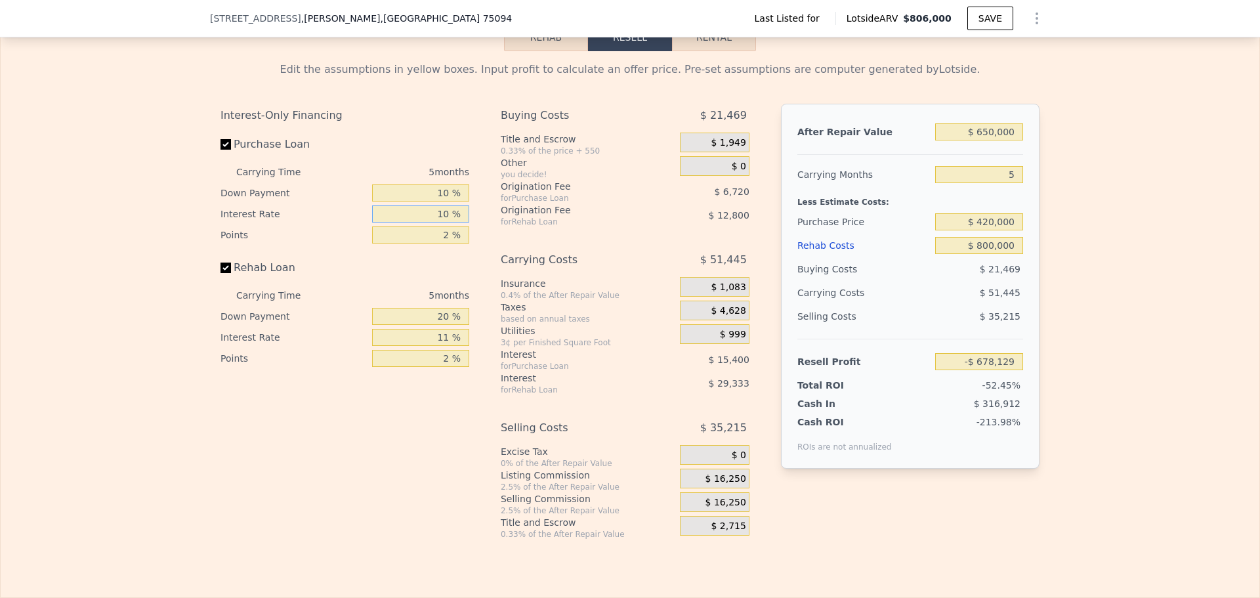
type input "10 %"
type input "1 %"
type input "10 %"
type input "1 %"
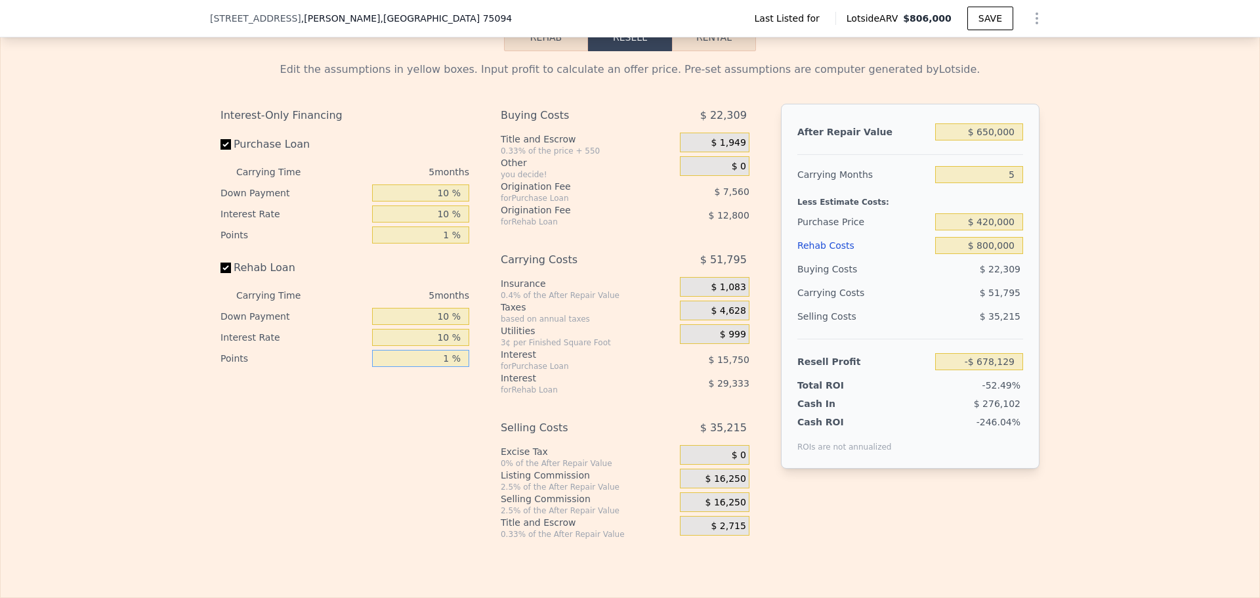
type input "-$ 670,604"
type input "1 %"
click at [729, 485] on span "$ 16,250" at bounding box center [726, 479] width 41 height 12
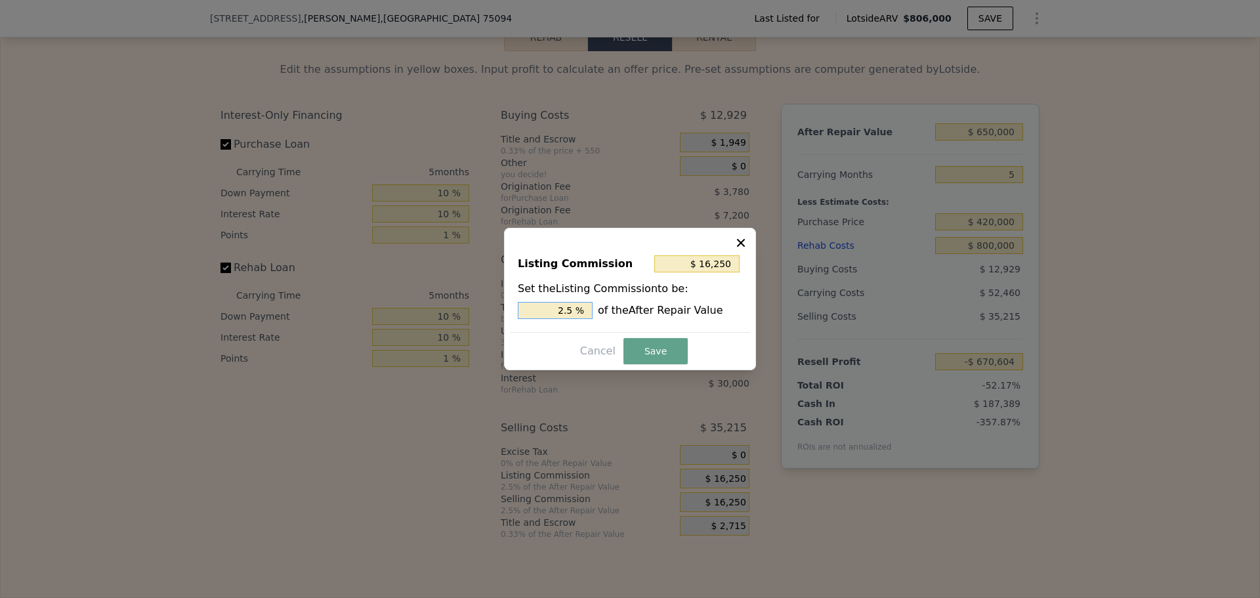
drag, startPoint x: 567, startPoint y: 310, endPoint x: 580, endPoint y: 306, distance: 13.5
click at [580, 306] on input "2.5 %" at bounding box center [555, 310] width 75 height 17
type input "$ 13,000"
type input "2 %"
drag, startPoint x: 648, startPoint y: 352, endPoint x: 656, endPoint y: 357, distance: 8.9
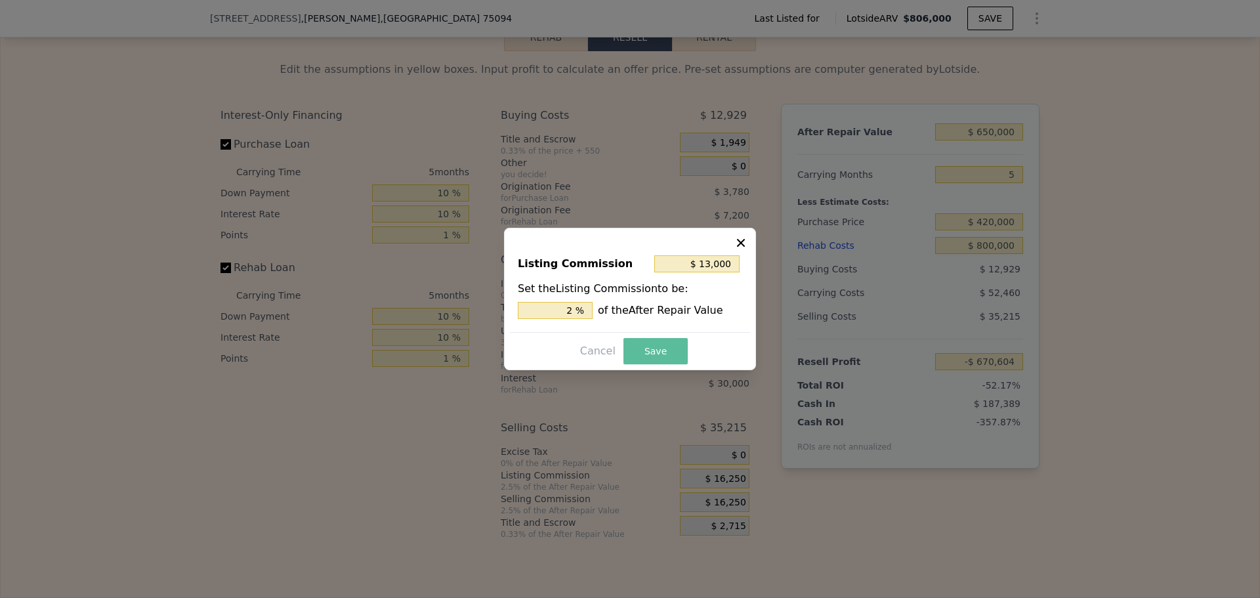
click at [648, 351] on button "Save" at bounding box center [655, 351] width 64 height 26
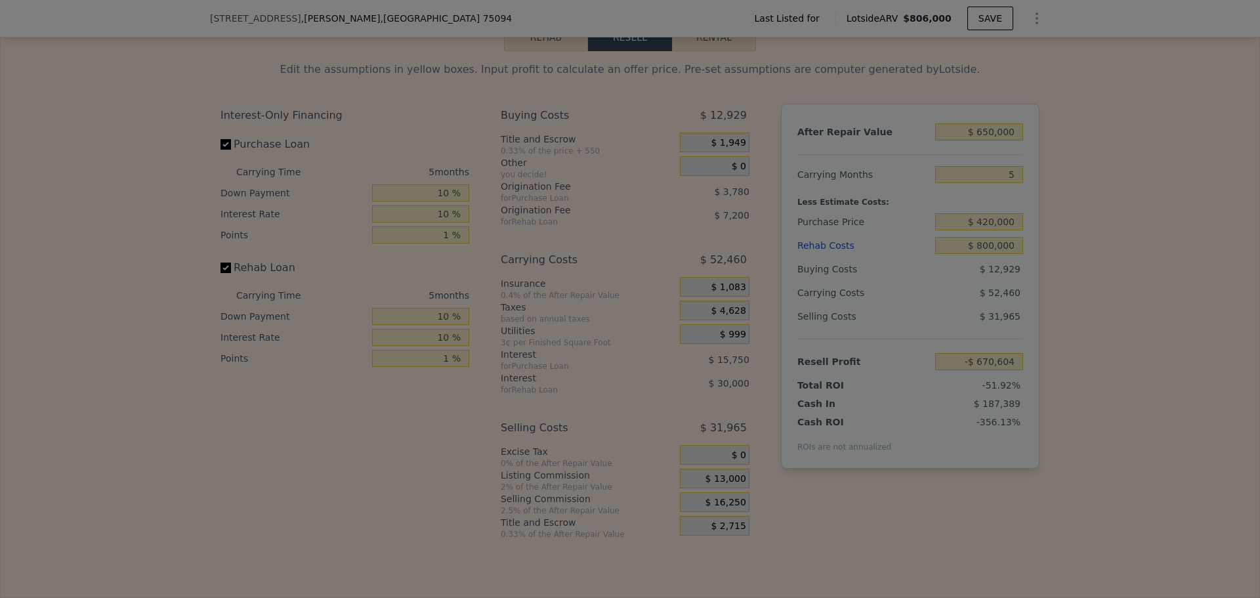
type input "-$ 667,354"
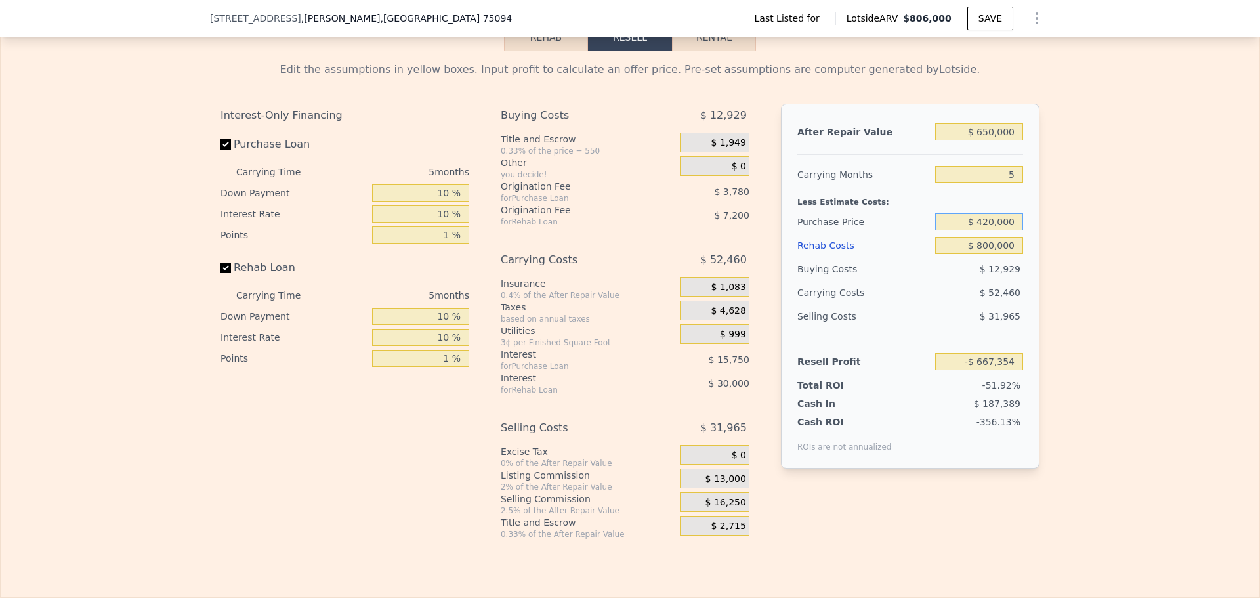
click at [1003, 226] on input "$ 420,000" at bounding box center [979, 221] width 88 height 17
drag, startPoint x: 1066, startPoint y: 214, endPoint x: 994, endPoint y: 249, distance: 80.1
click at [1067, 214] on div "Edit the assumptions in yellow boxes. Input profit to calculate an offer price.…" at bounding box center [630, 295] width 1259 height 488
click at [990, 248] on input "$ 800,000" at bounding box center [979, 245] width 88 height 17
click at [1130, 237] on div "Edit the assumptions in yellow boxes. Input profit to calculate an offer price.…" at bounding box center [630, 295] width 1259 height 488
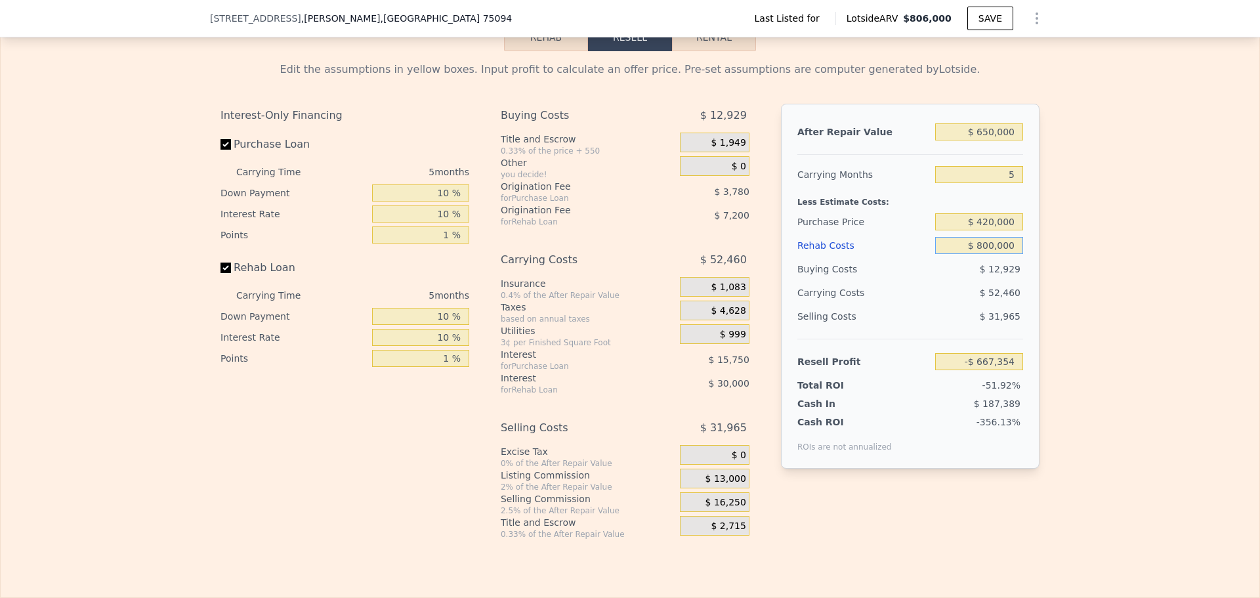
click at [989, 254] on input "$ 800,000" at bounding box center [979, 245] width 88 height 17
type input "$ 80,000"
type input "$ 86,126"
type input "$ 80,000"
click at [1054, 245] on div "Edit the assumptions in yellow boxes. Input profit to calculate an offer price.…" at bounding box center [630, 295] width 1259 height 488
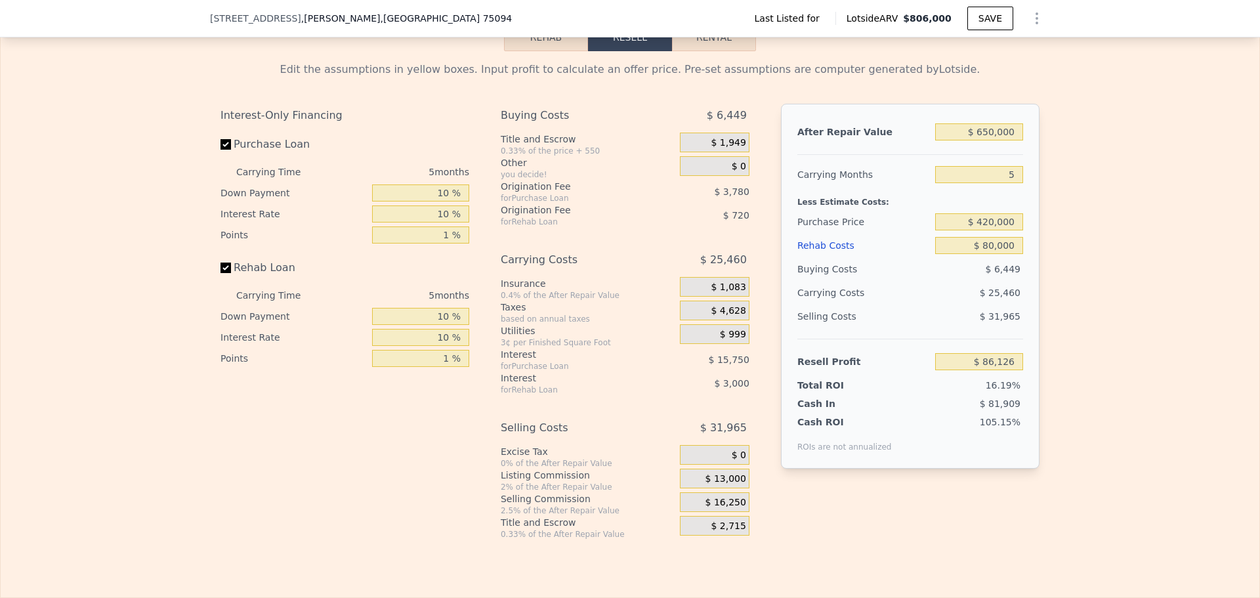
click at [242, 17] on span "[STREET_ADDRESS]" at bounding box center [255, 18] width 91 height 13
click at [243, 17] on span "[STREET_ADDRESS]" at bounding box center [255, 18] width 91 height 13
drag, startPoint x: 341, startPoint y: 29, endPoint x: 349, endPoint y: 19, distance: 12.6
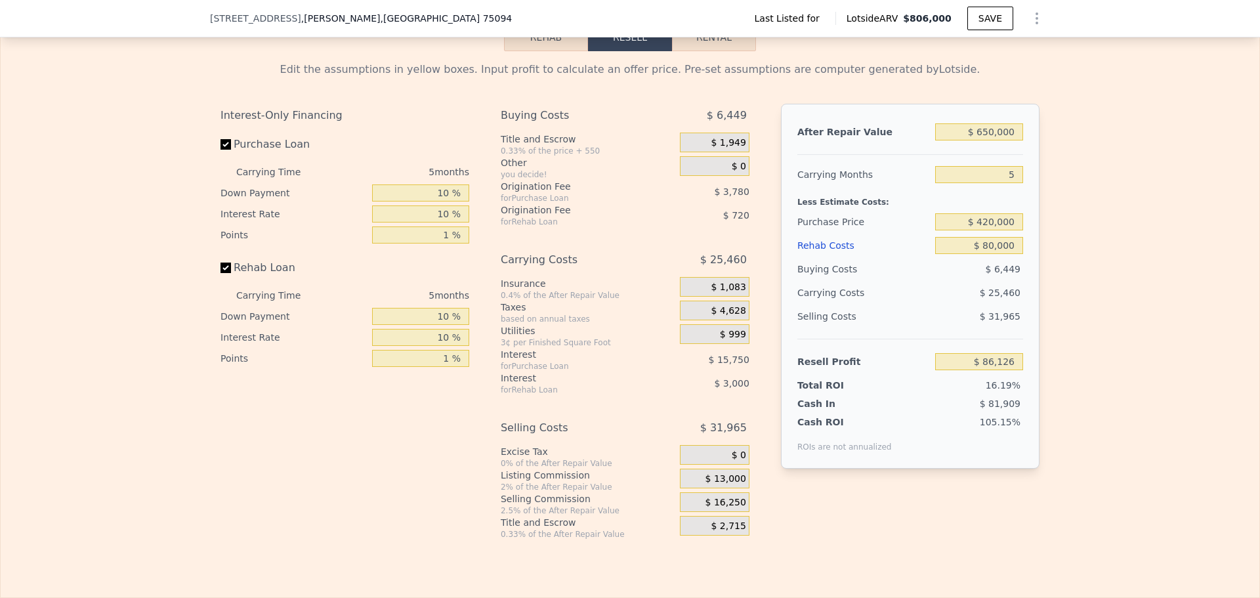
click at [348, 21] on div "[STREET_ADDRESS][PERSON_NAME] Last Listed for Lotside ARV $806,000 SAVE" at bounding box center [630, 18] width 840 height 37
click at [352, 18] on div "[STREET_ADDRESS][PERSON_NAME]" at bounding box center [366, 18] width 312 height 13
drag, startPoint x: 355, startPoint y: 19, endPoint x: 284, endPoint y: 18, distance: 71.5
click at [189, 20] on div "[STREET_ADDRESS][PERSON_NAME] Last Listed for Lotside ARV $806,000 SAVE" at bounding box center [630, 18] width 1260 height 37
copy div "[STREET_ADDRESS][PERSON_NAME]"
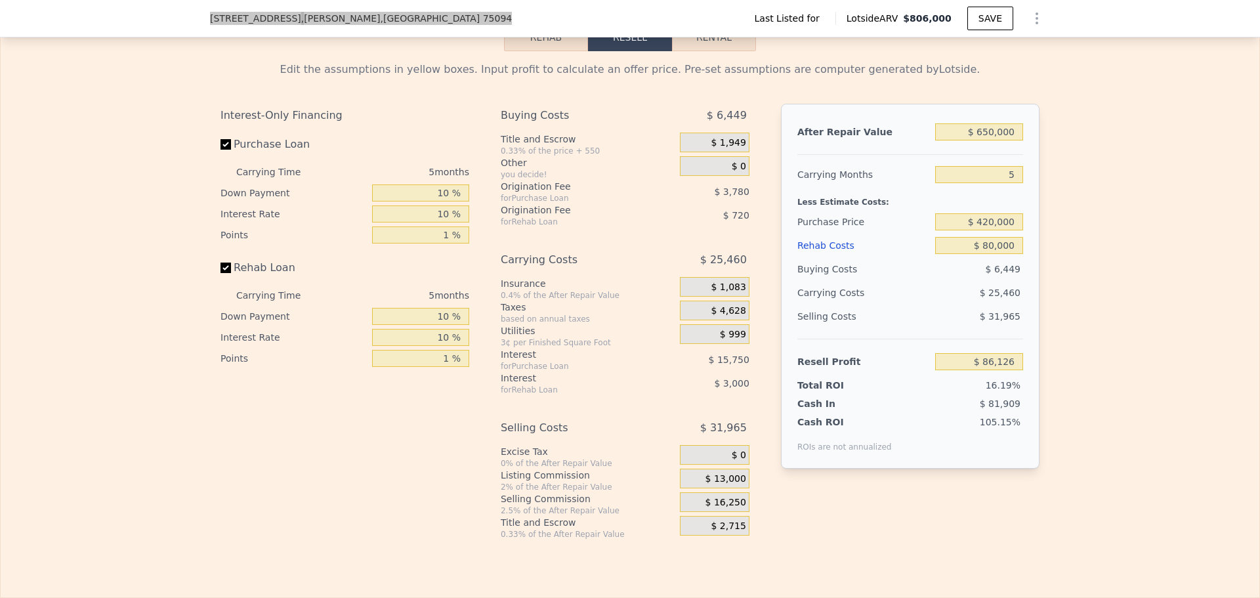
type input "$ 806,000"
type input "$ 0"
type input "$ 504,145"
